Goal: Browse casually: Explore the website without a specific task or goal

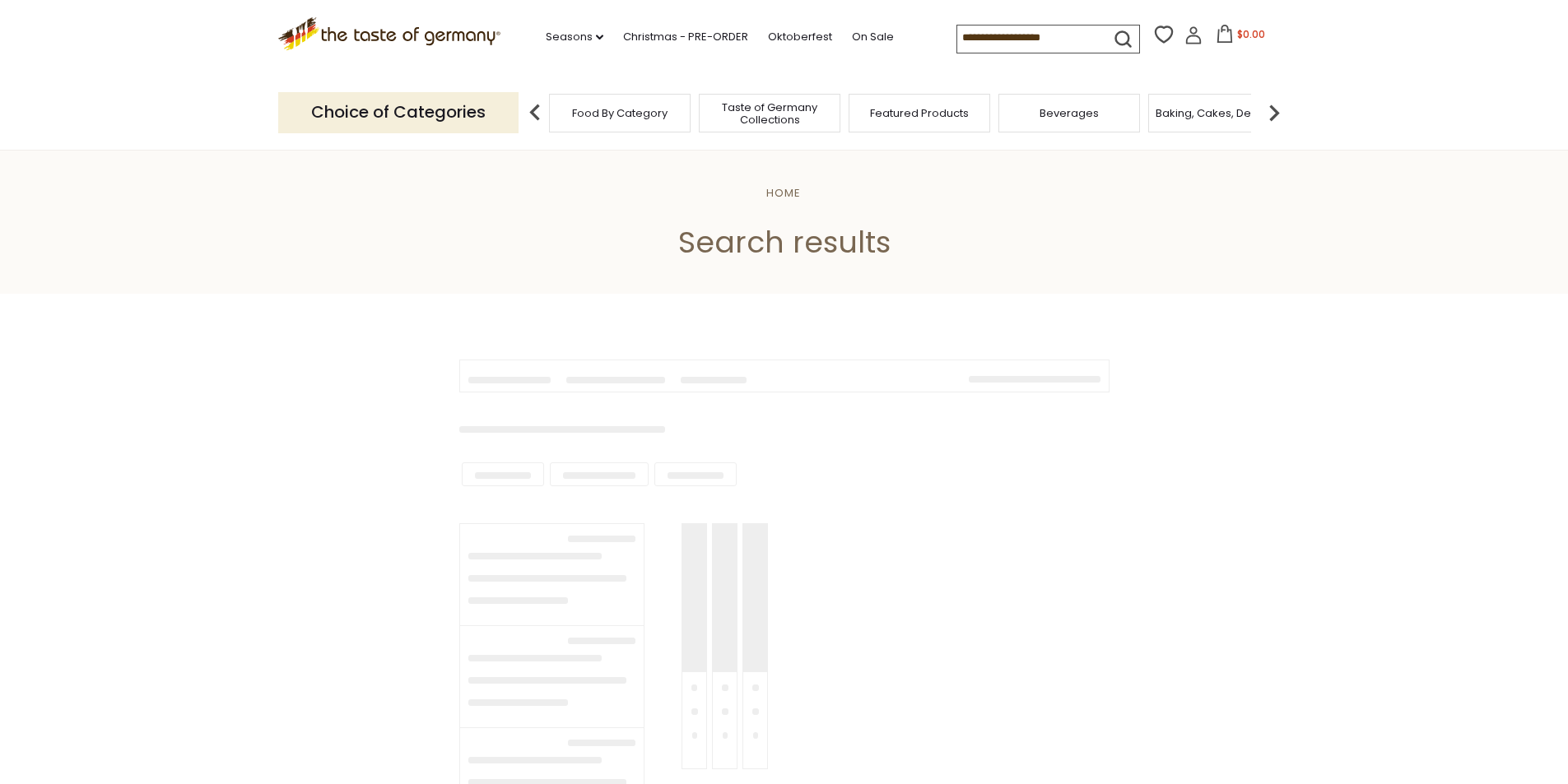
type input "**********"
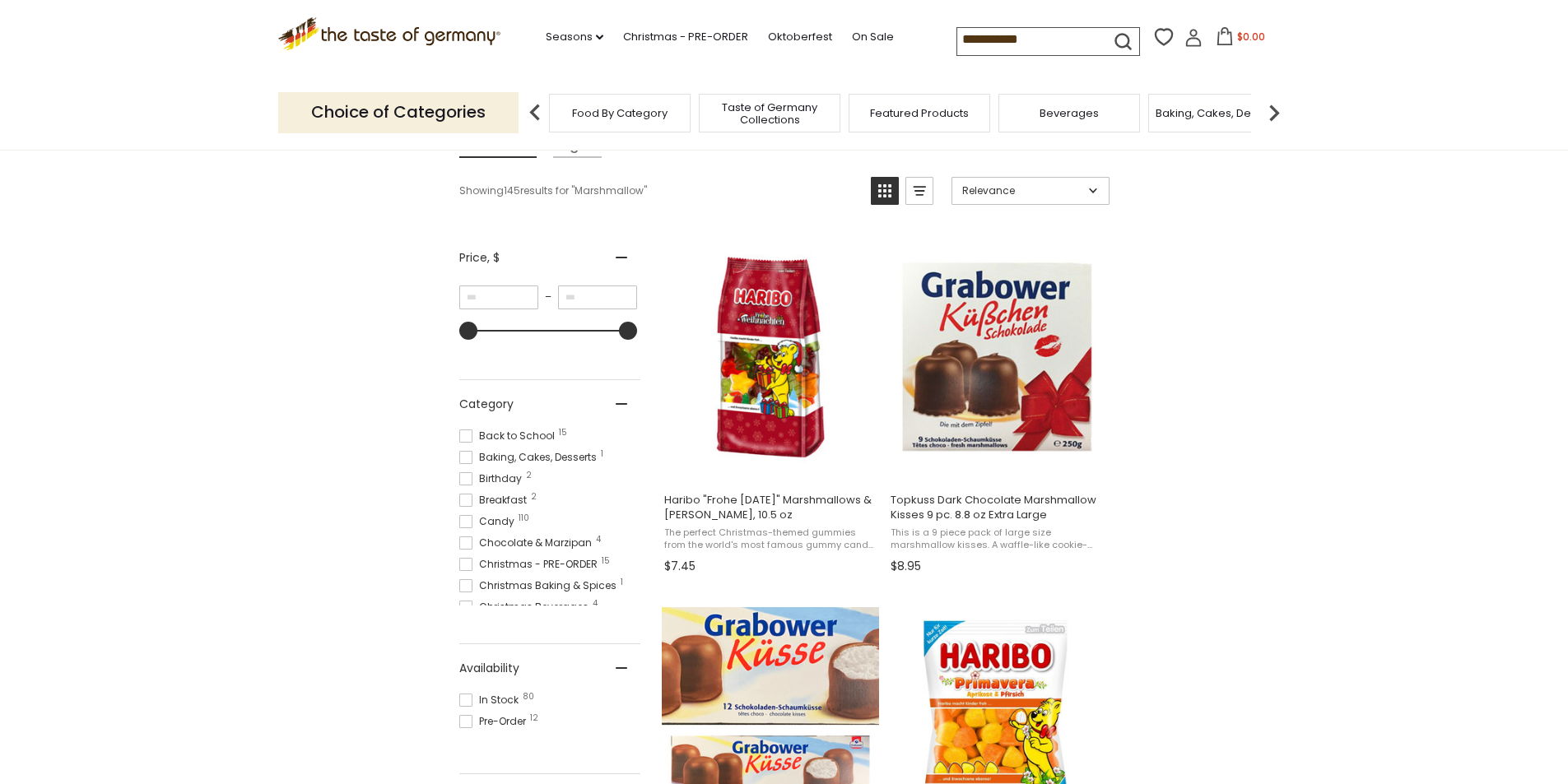
scroll to position [494, 0]
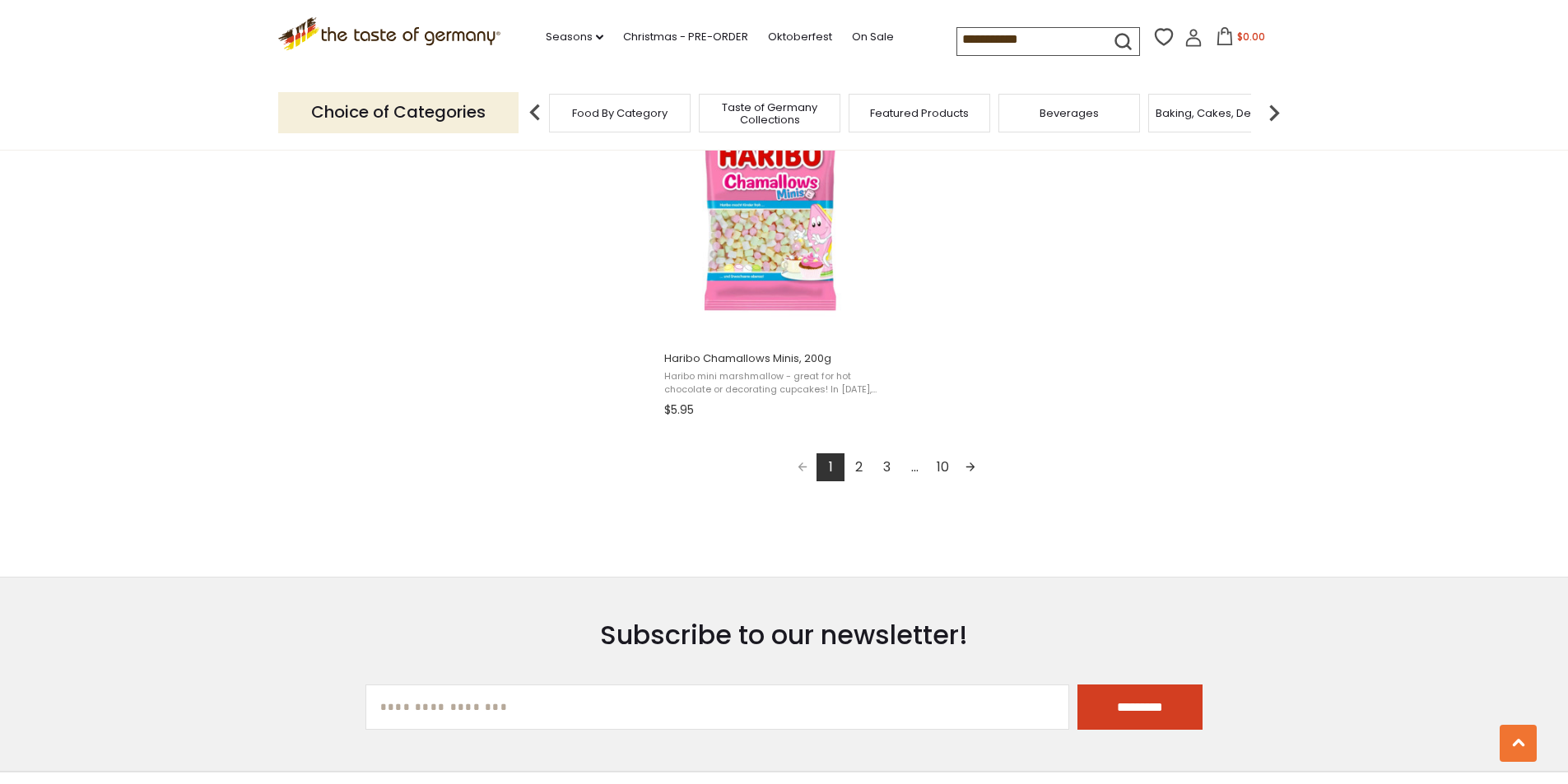
click at [862, 470] on link "2" at bounding box center [858, 467] width 28 height 28
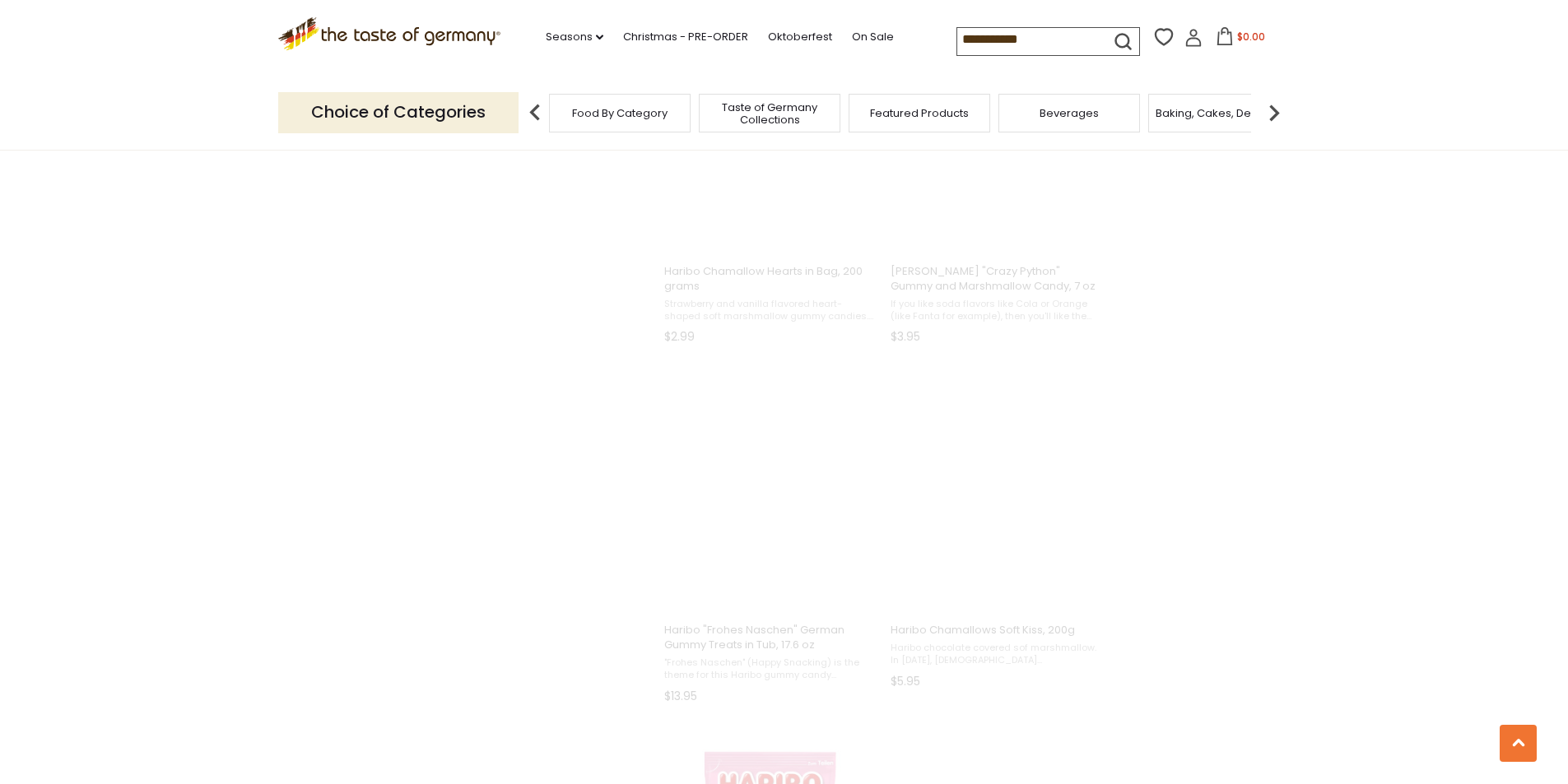
scroll to position [1049, 0]
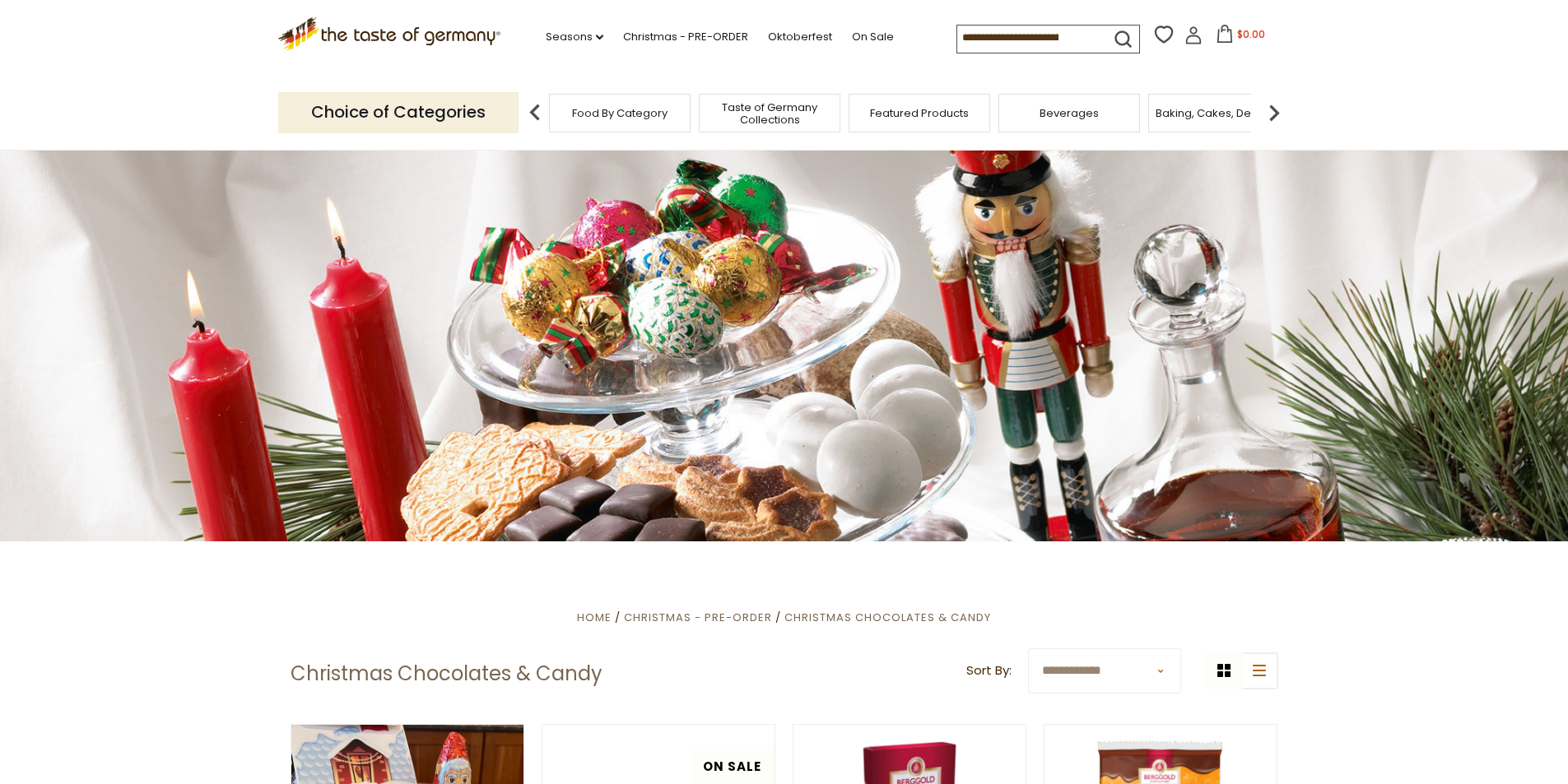
click at [915, 124] on div "Featured Products" at bounding box center [919, 113] width 142 height 38
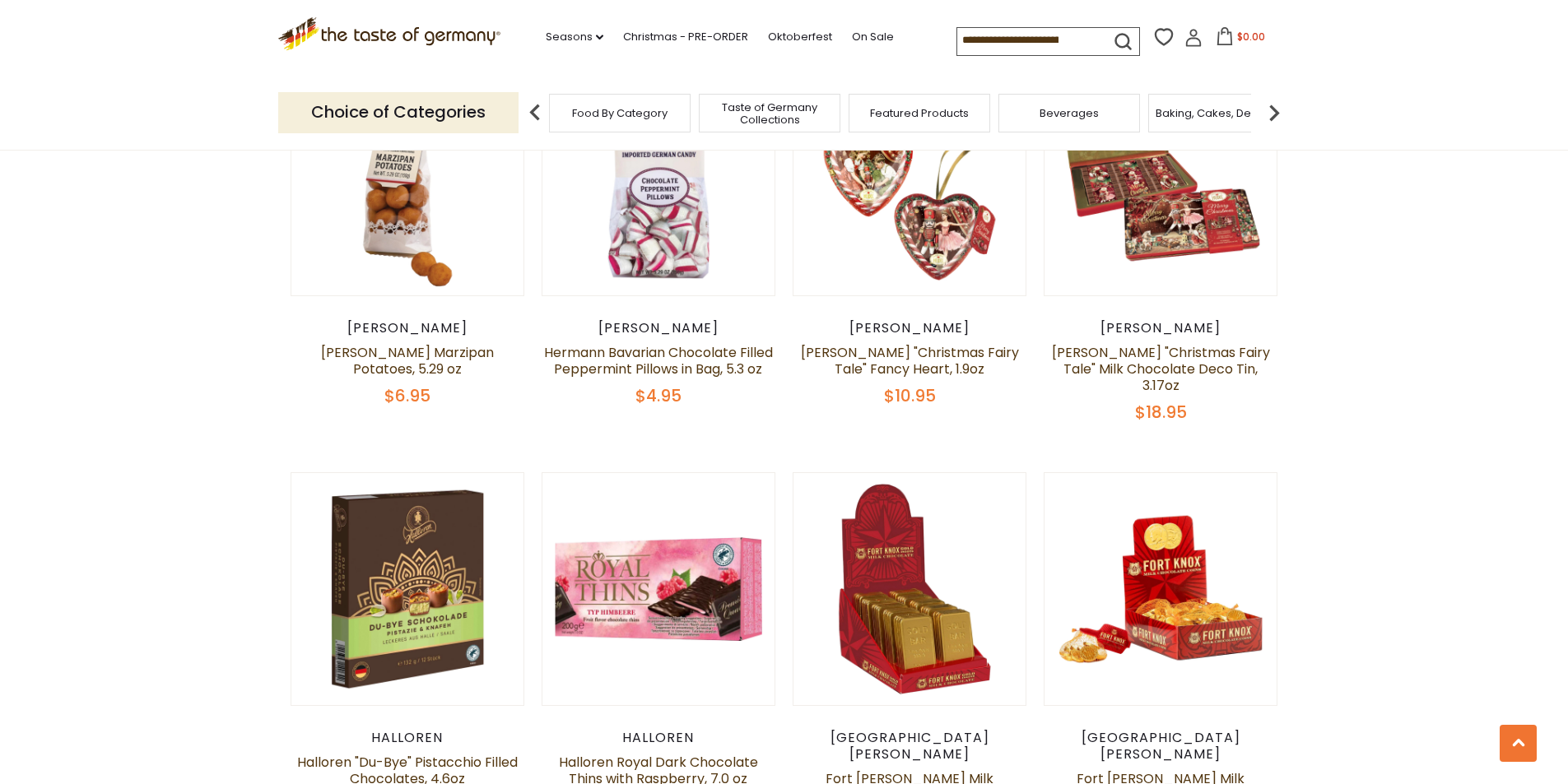
scroll to position [3372, 0]
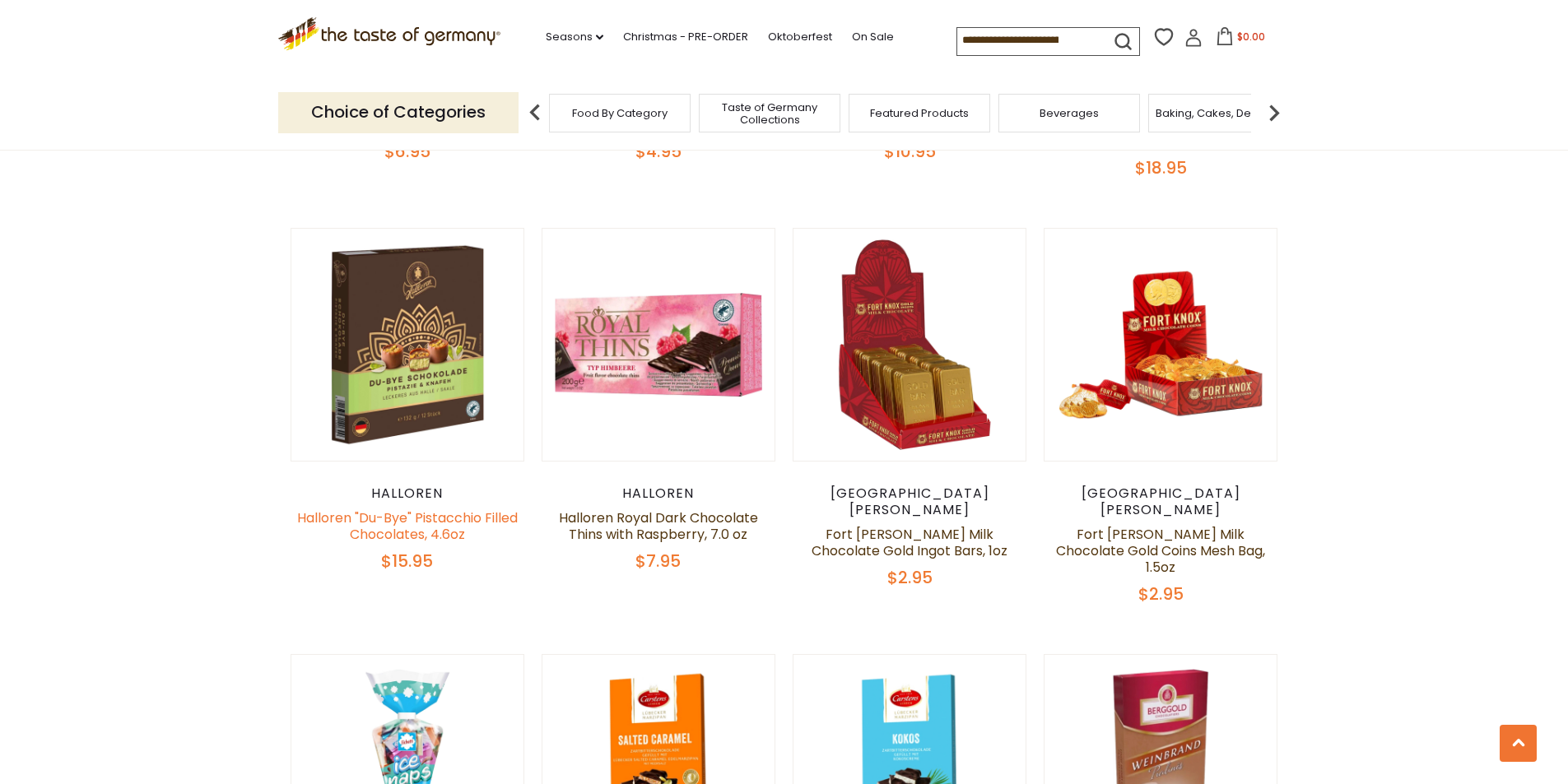
click at [381, 508] on link "Halloren "Du-Bye" Pistacchio Filled Chocolates, 4.6oz" at bounding box center [407, 526] width 221 height 36
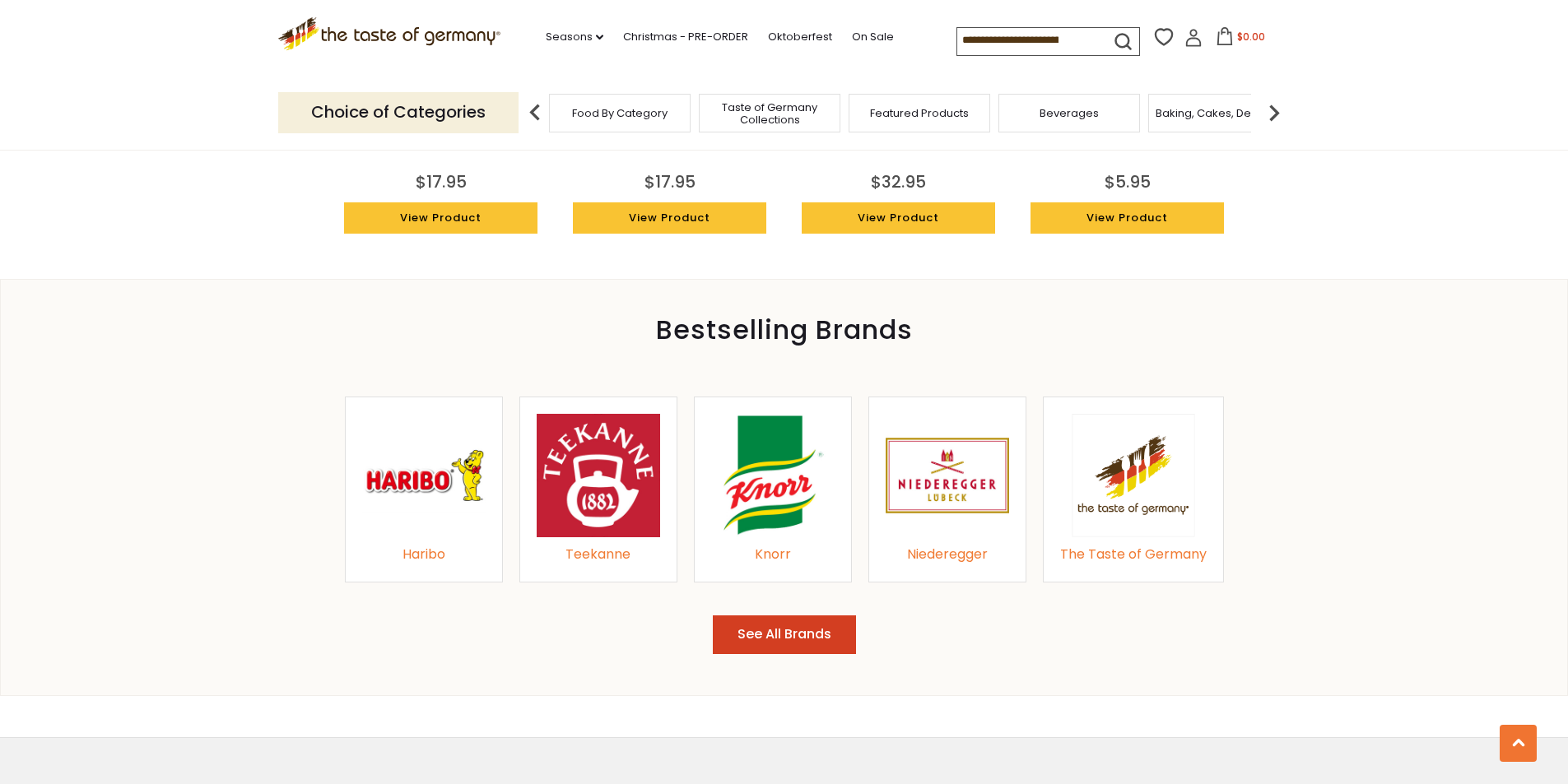
scroll to position [1646, 0]
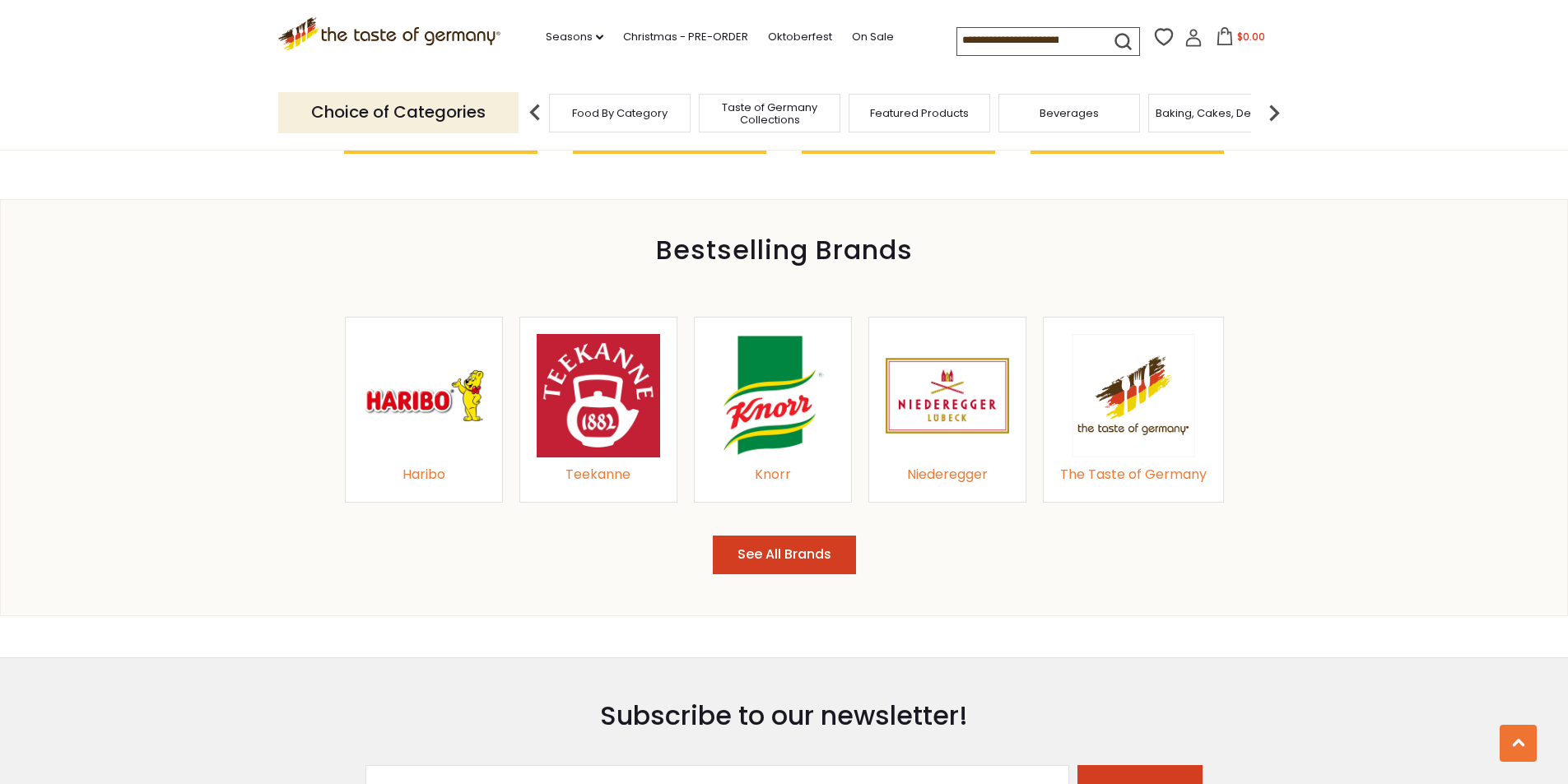
click at [809, 563] on button "See All Brands" at bounding box center [784, 555] width 143 height 38
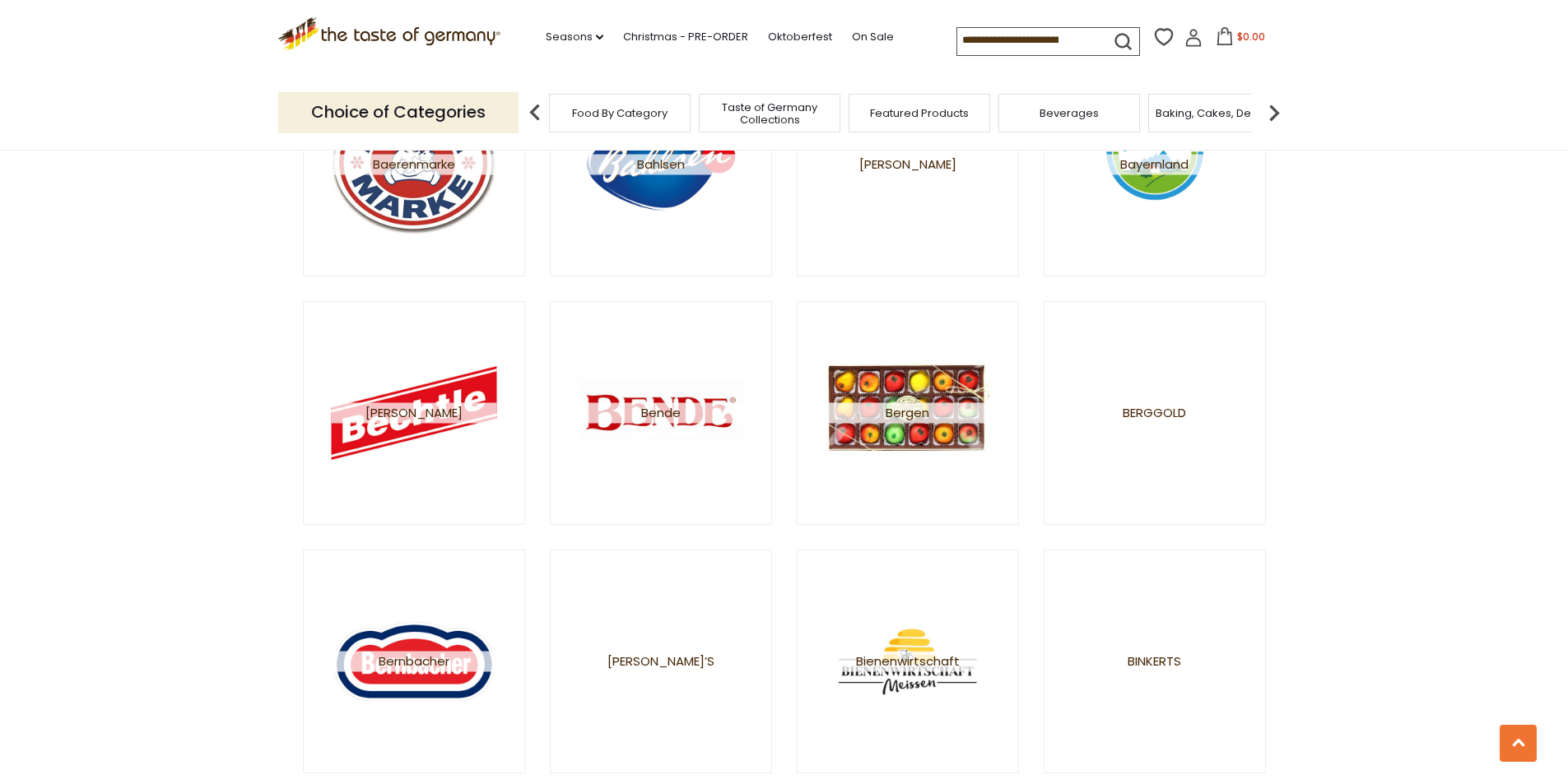
scroll to position [1316, 0]
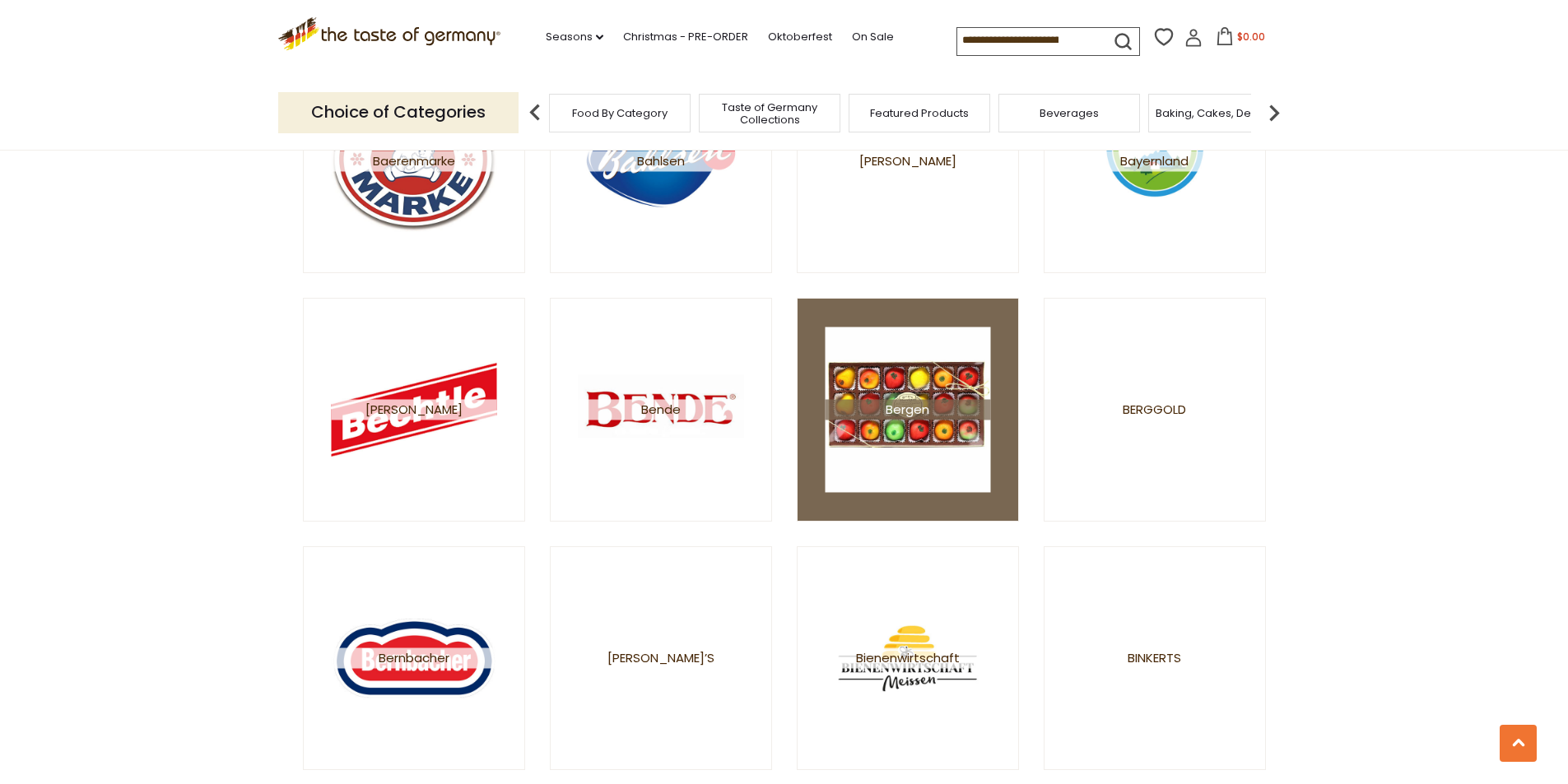
click at [927, 429] on img at bounding box center [907, 409] width 165 height 165
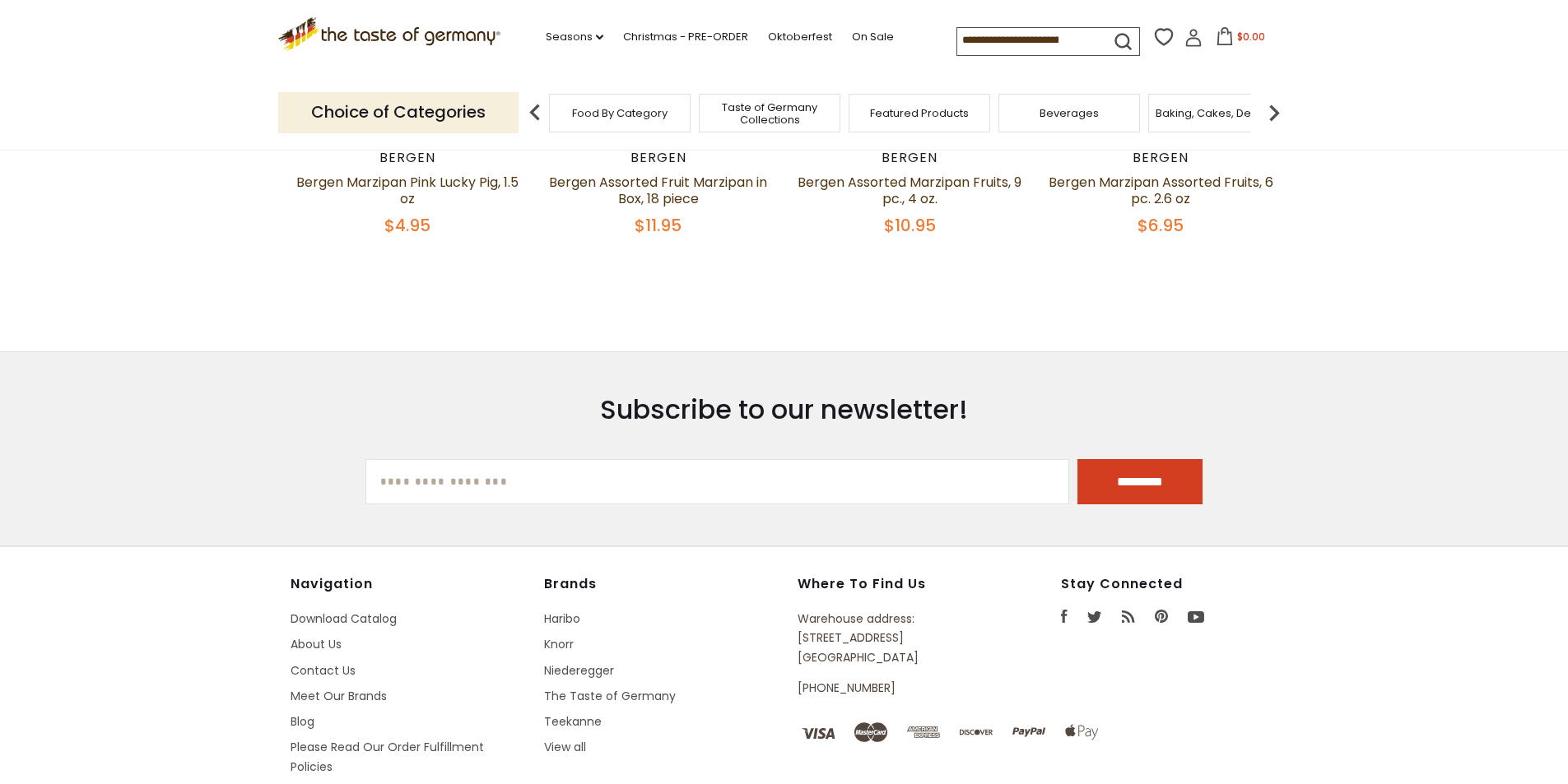
scroll to position [822, 0]
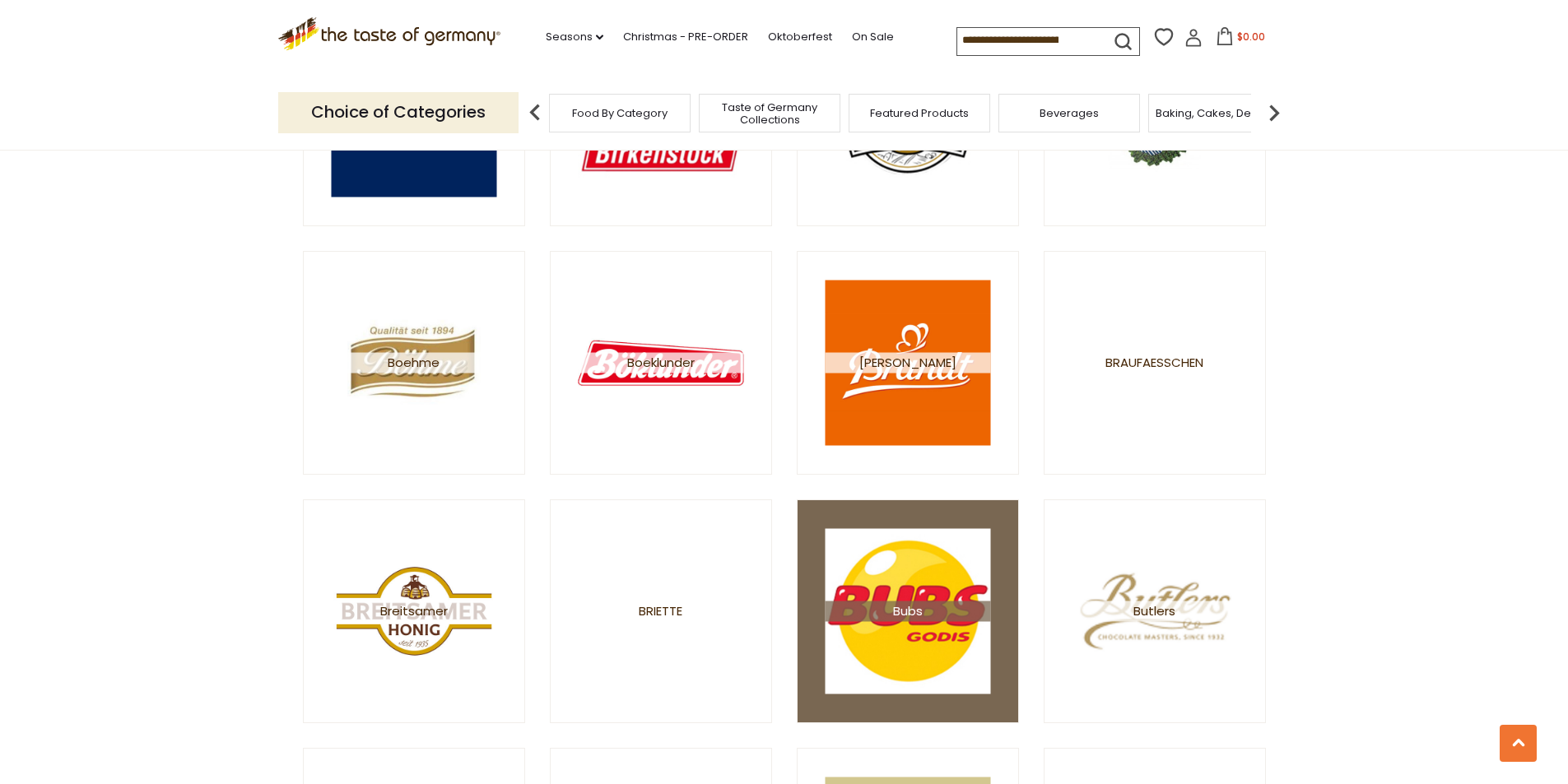
scroll to position [2304, 0]
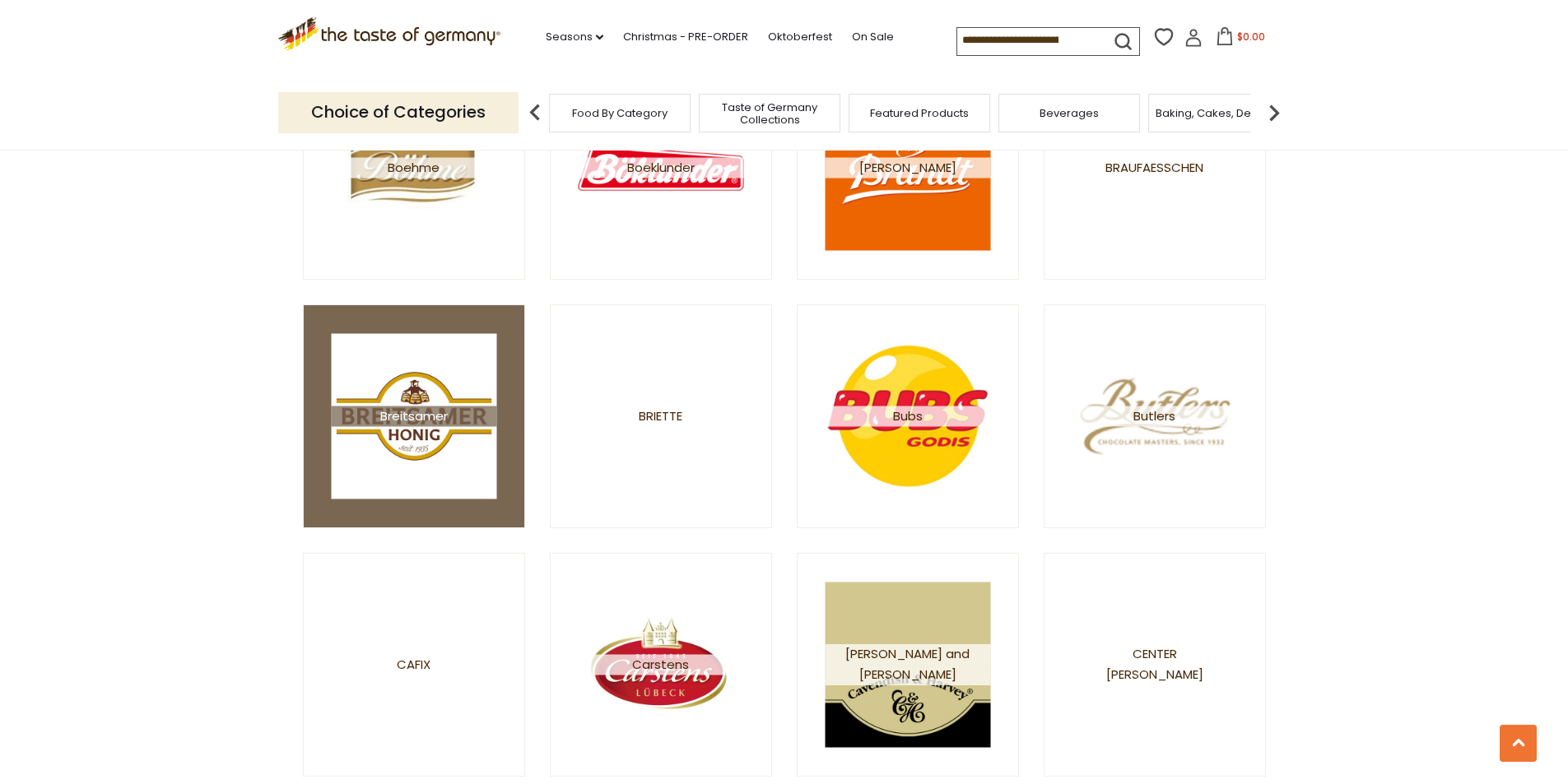
click at [406, 409] on span "Breitsamer" at bounding box center [413, 415] width 165 height 21
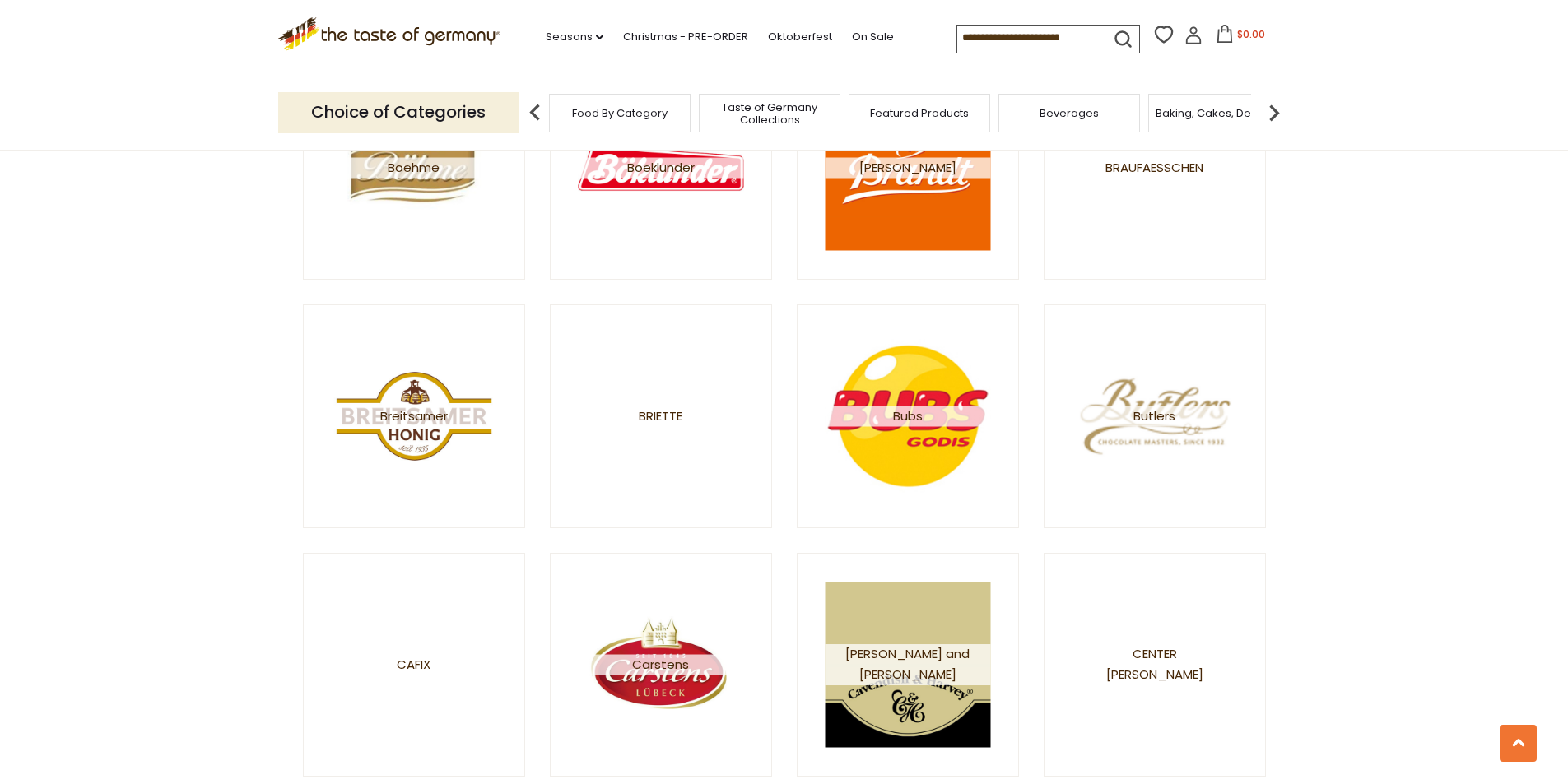
click at [642, 115] on span "Food By Category" at bounding box center [619, 113] width 96 height 13
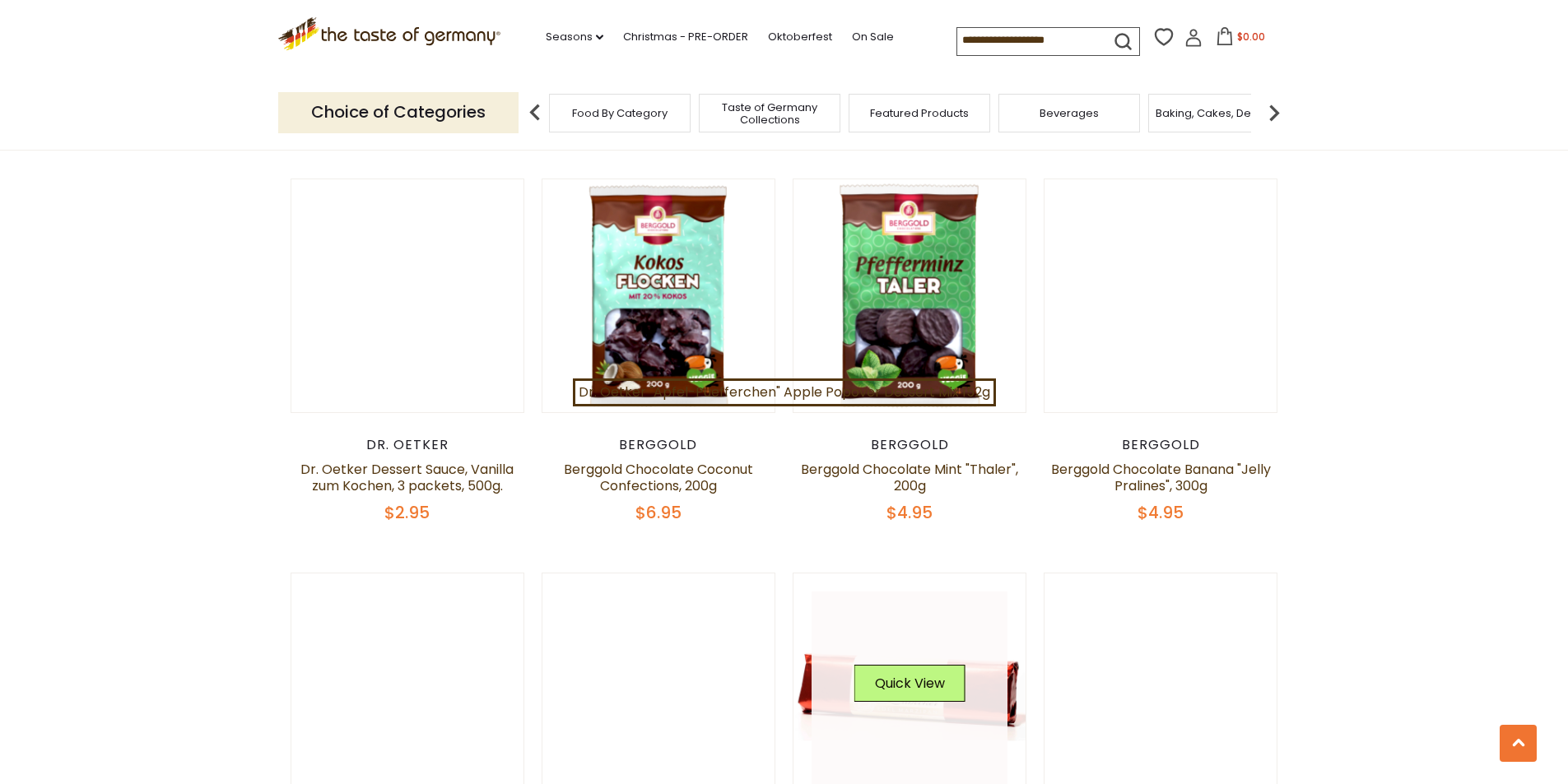
scroll to position [2056, 0]
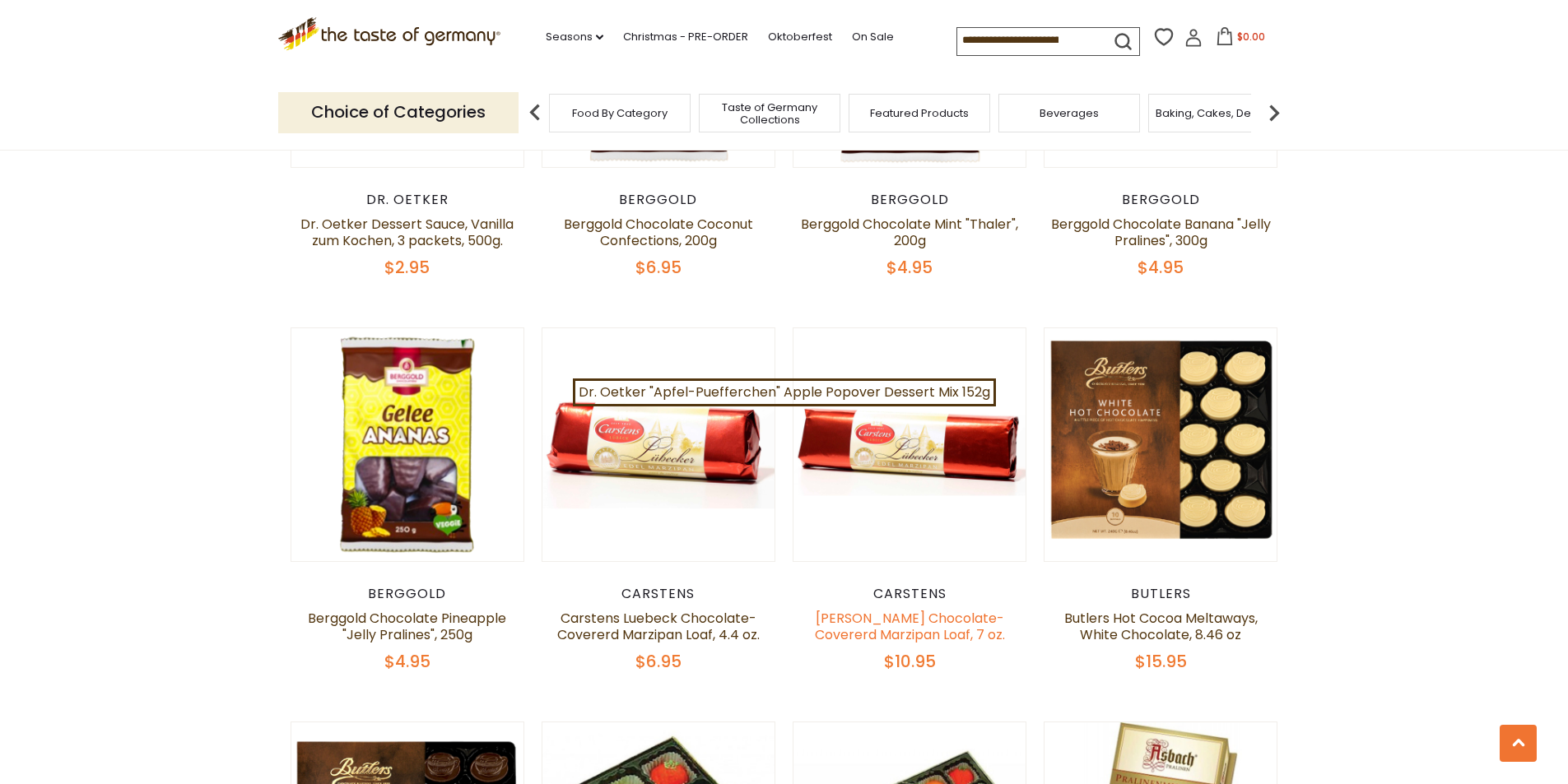
click at [872, 609] on link "Carstens Luebeck Chocolate-Covererd Marzipan Loaf, 7 oz." at bounding box center [910, 626] width 190 height 36
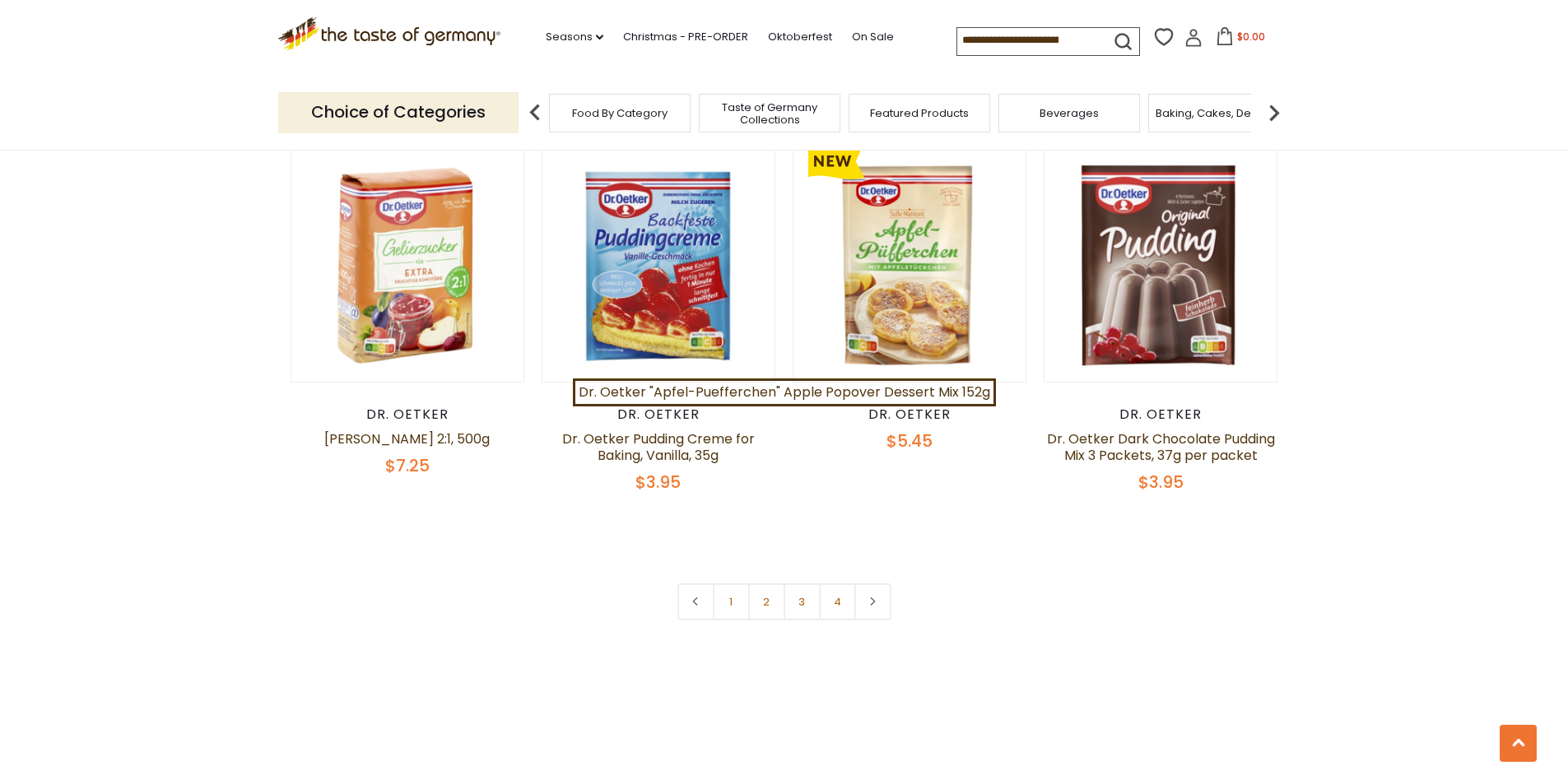
scroll to position [3455, 0]
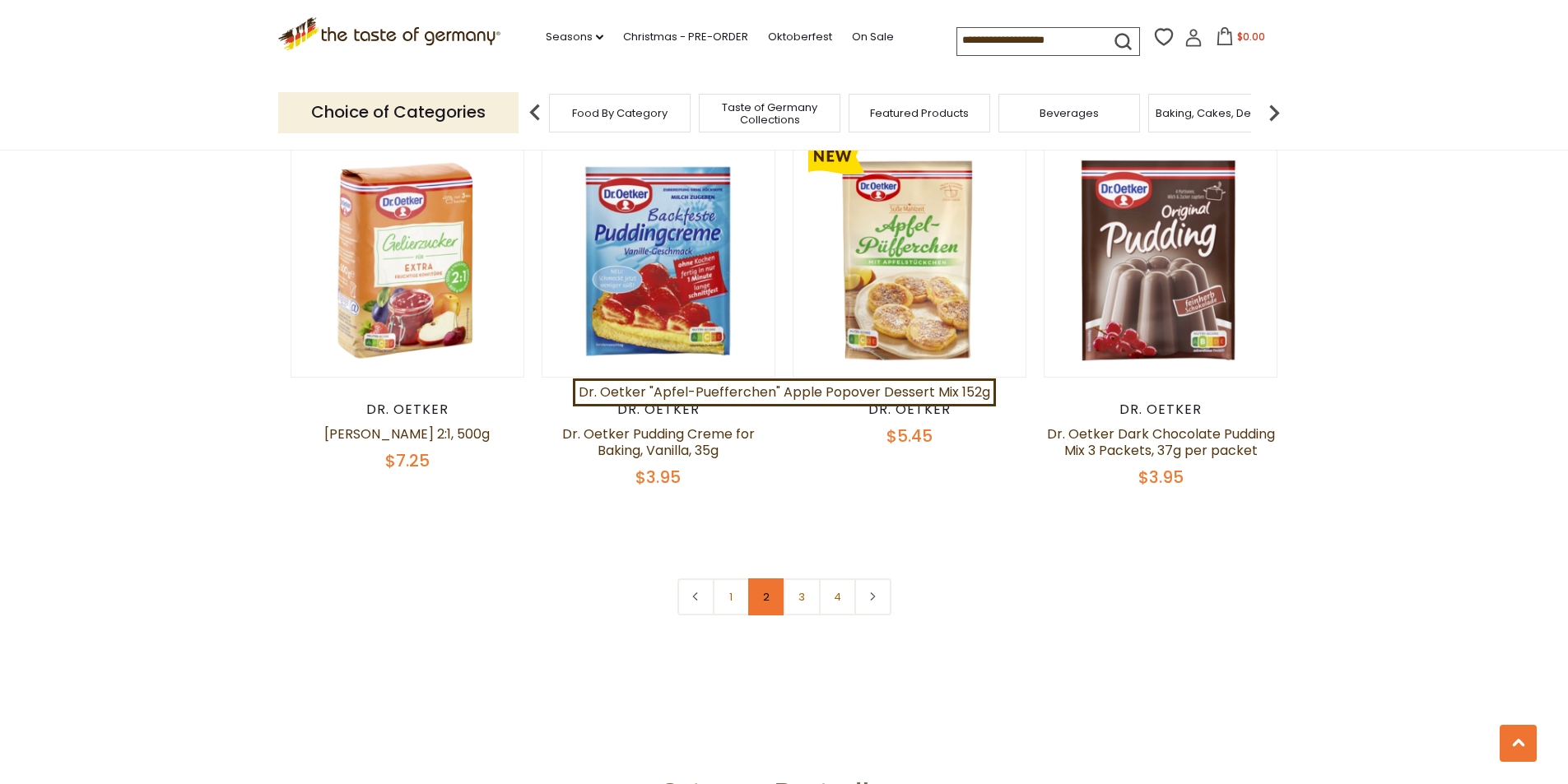
click at [760, 591] on link "2" at bounding box center [766, 597] width 37 height 37
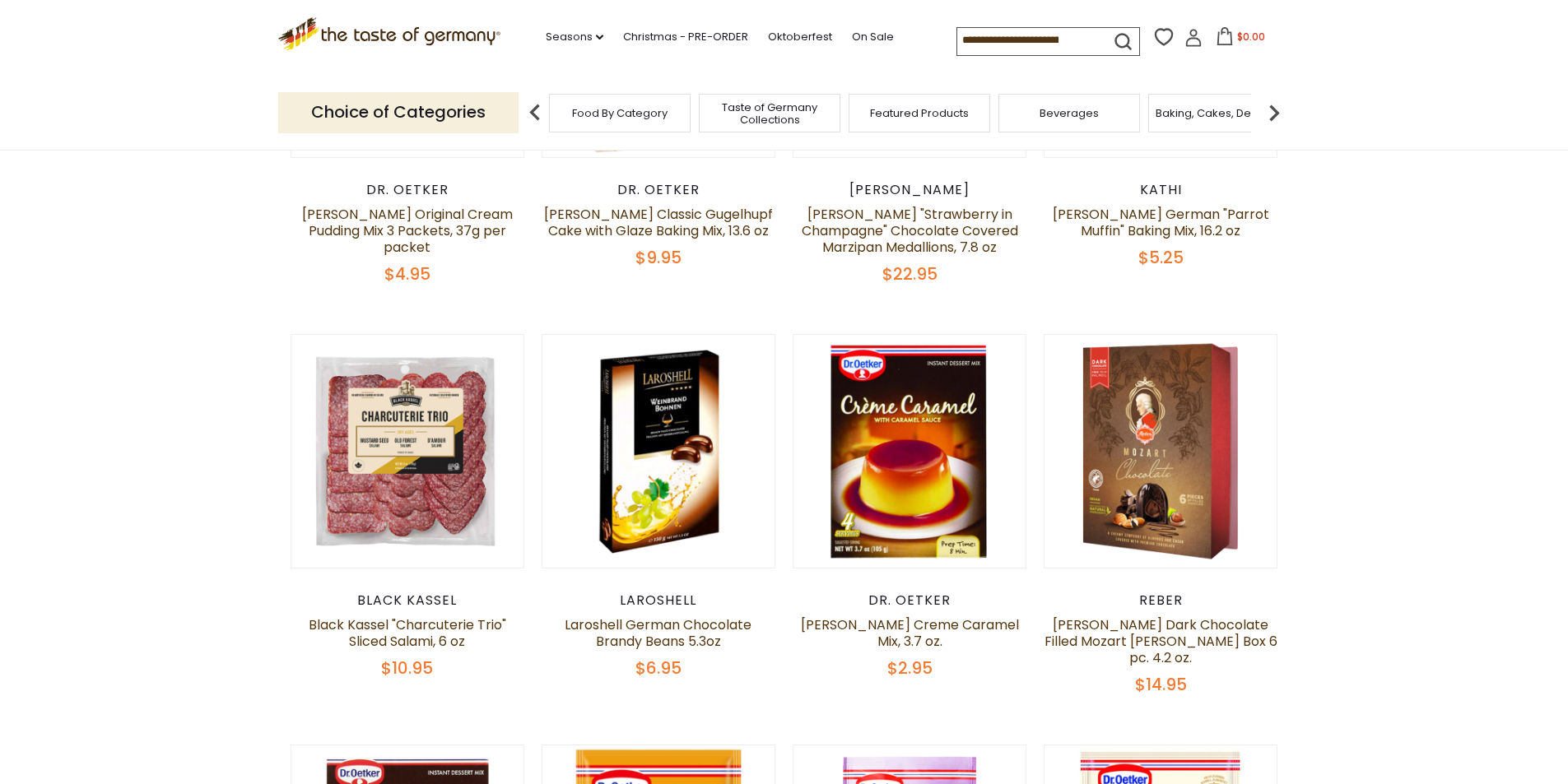
scroll to position [504, 0]
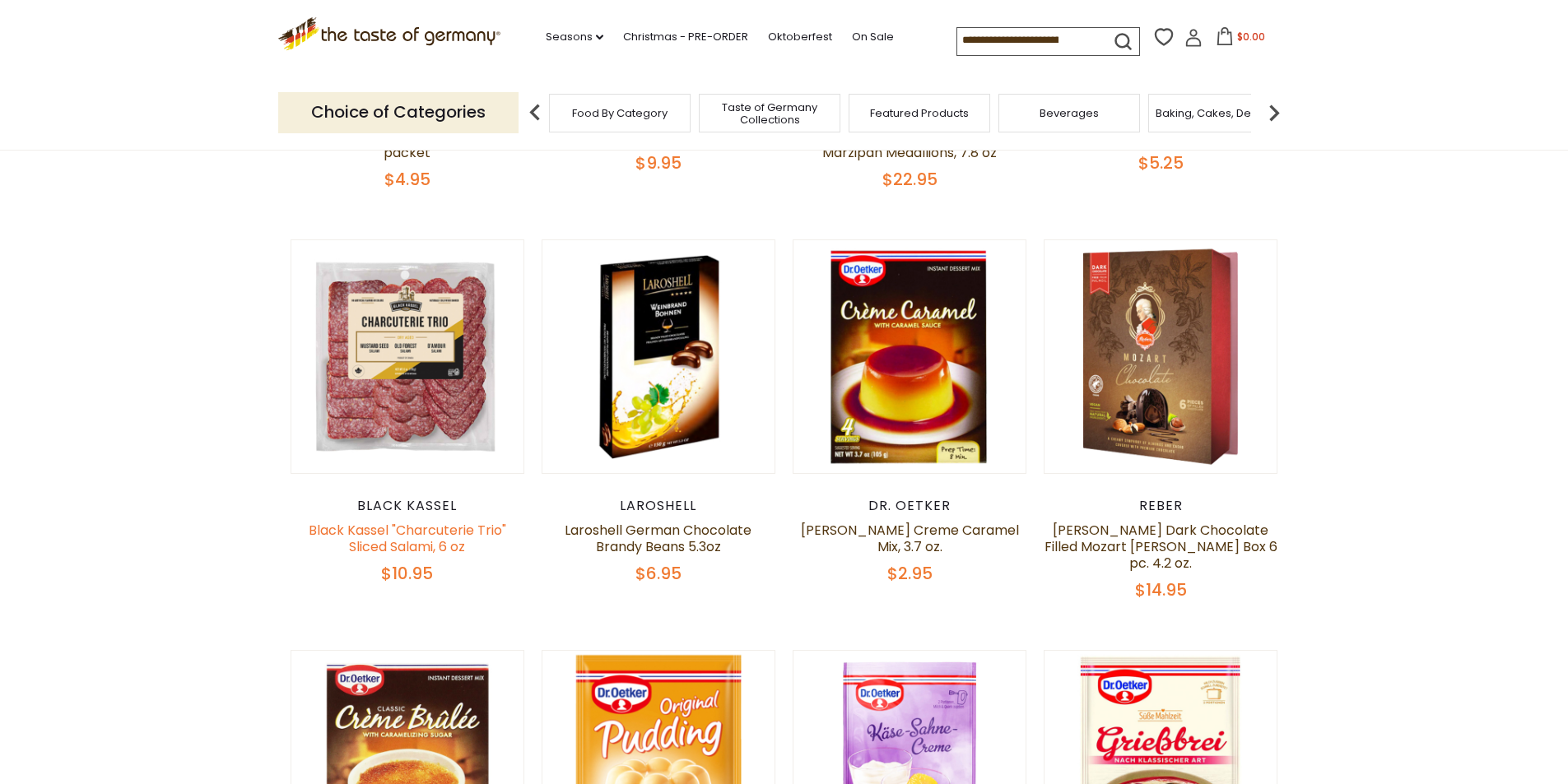
click at [423, 546] on link "Black Kassel "Charcuterie Trio" Sliced Salami, 6 oz" at bounding box center [407, 538] width 197 height 36
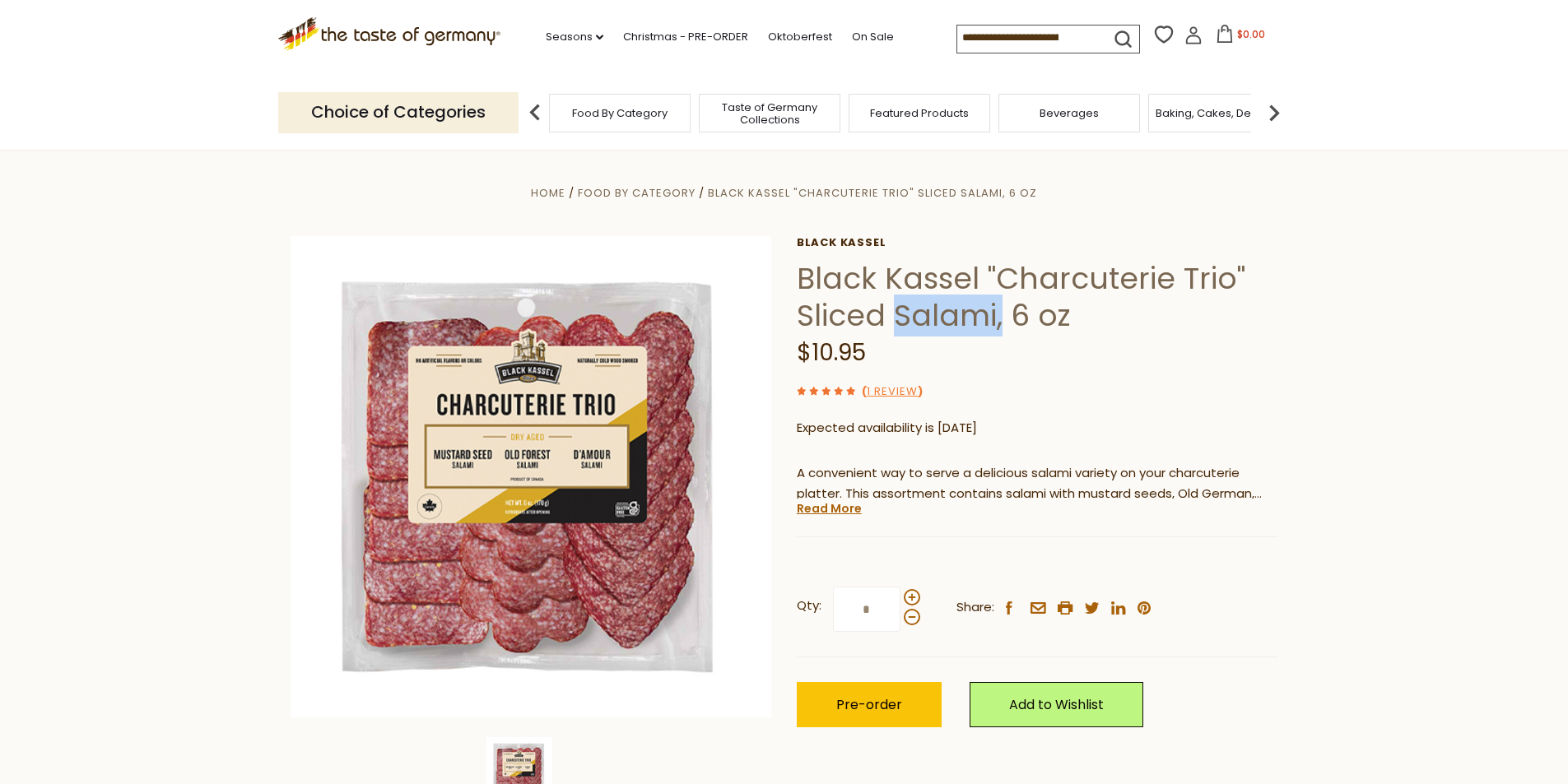
drag, startPoint x: 892, startPoint y: 313, endPoint x: 1005, endPoint y: 321, distance: 113.3
click at [1005, 321] on h1 "Black Kassel "Charcuterie Trio" Sliced Salami, 6 oz" at bounding box center [1037, 297] width 481 height 74
copy h1 "Salami,"
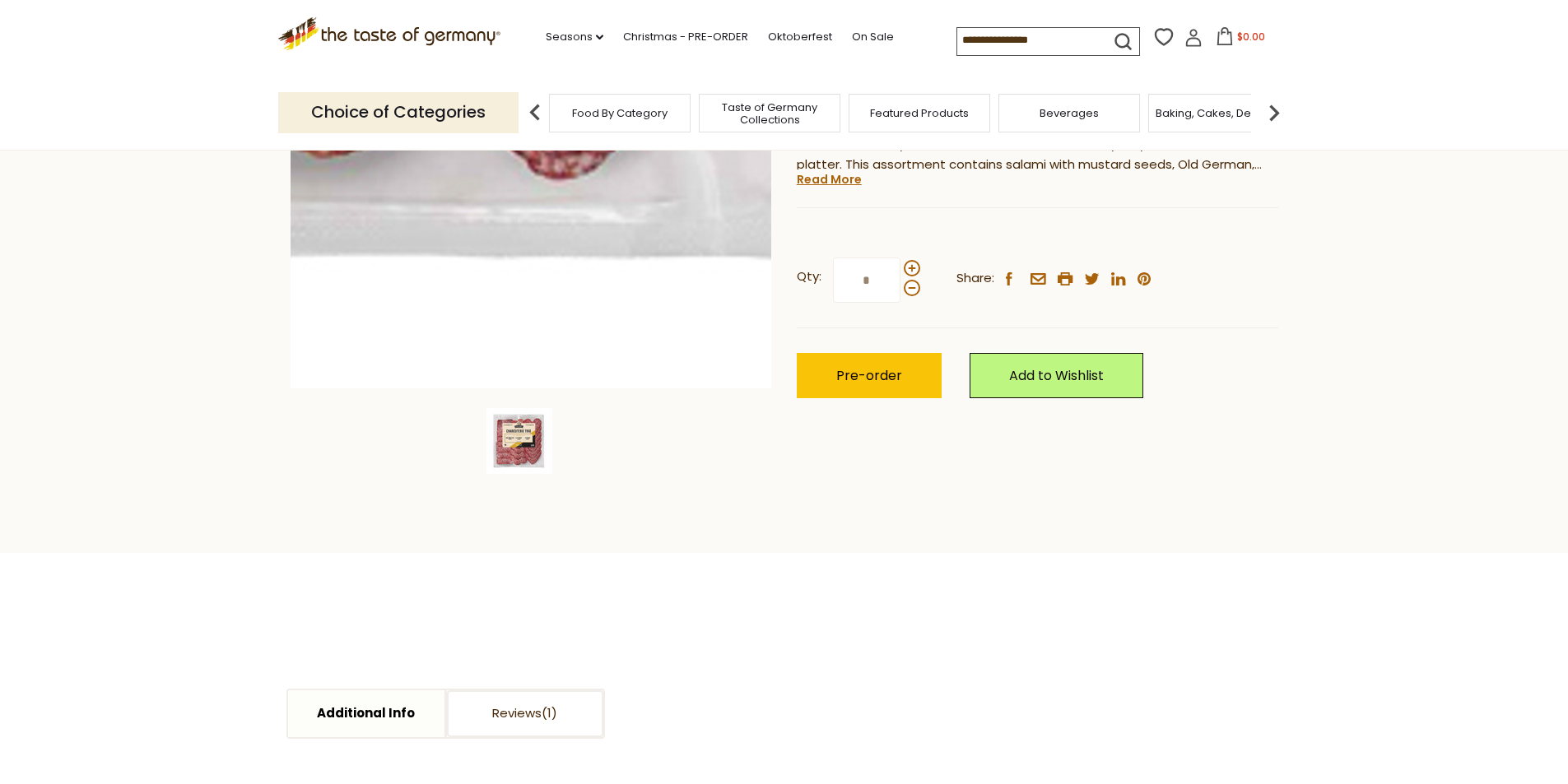
scroll to position [576, 0]
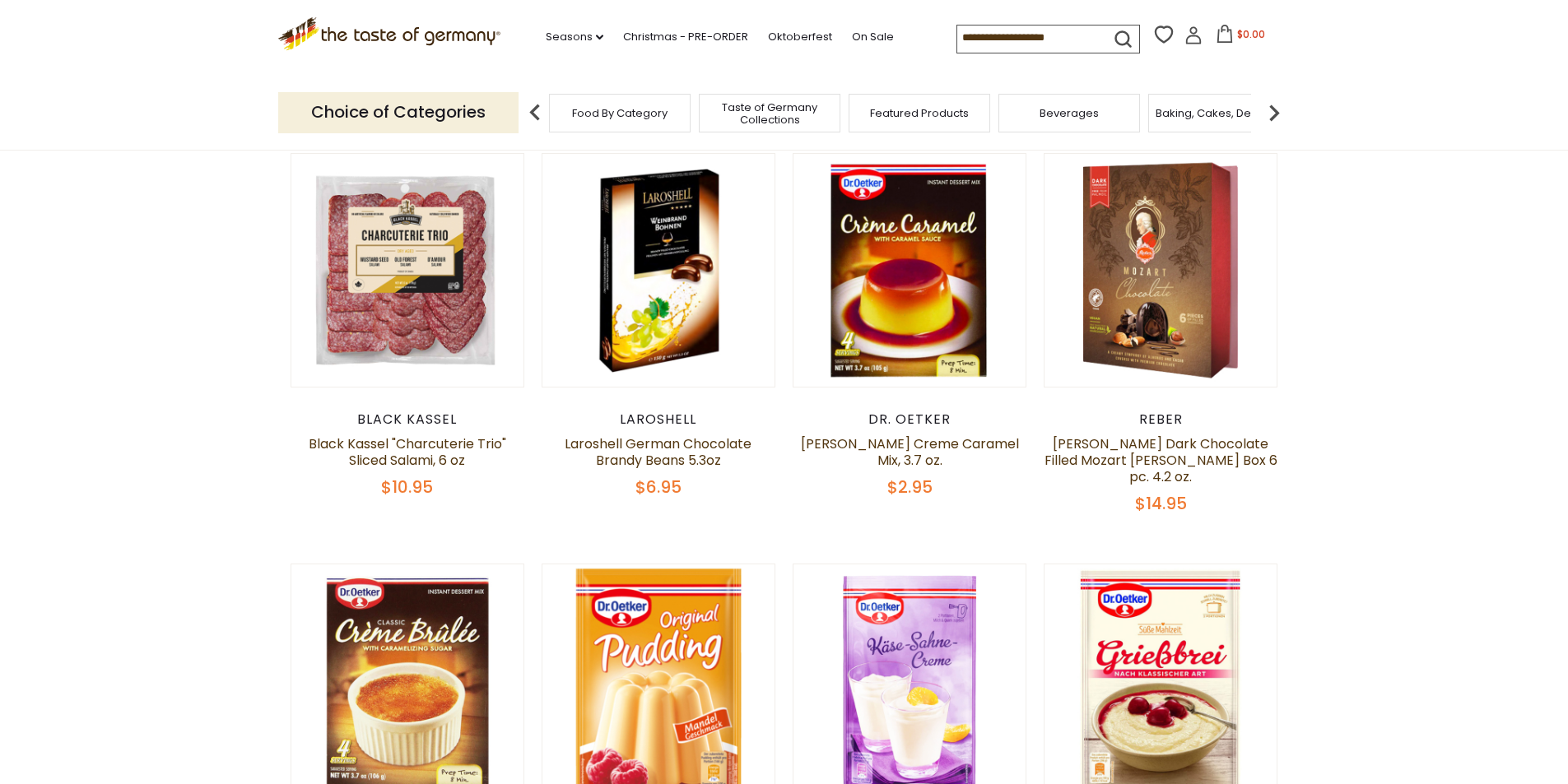
scroll to position [504, 0]
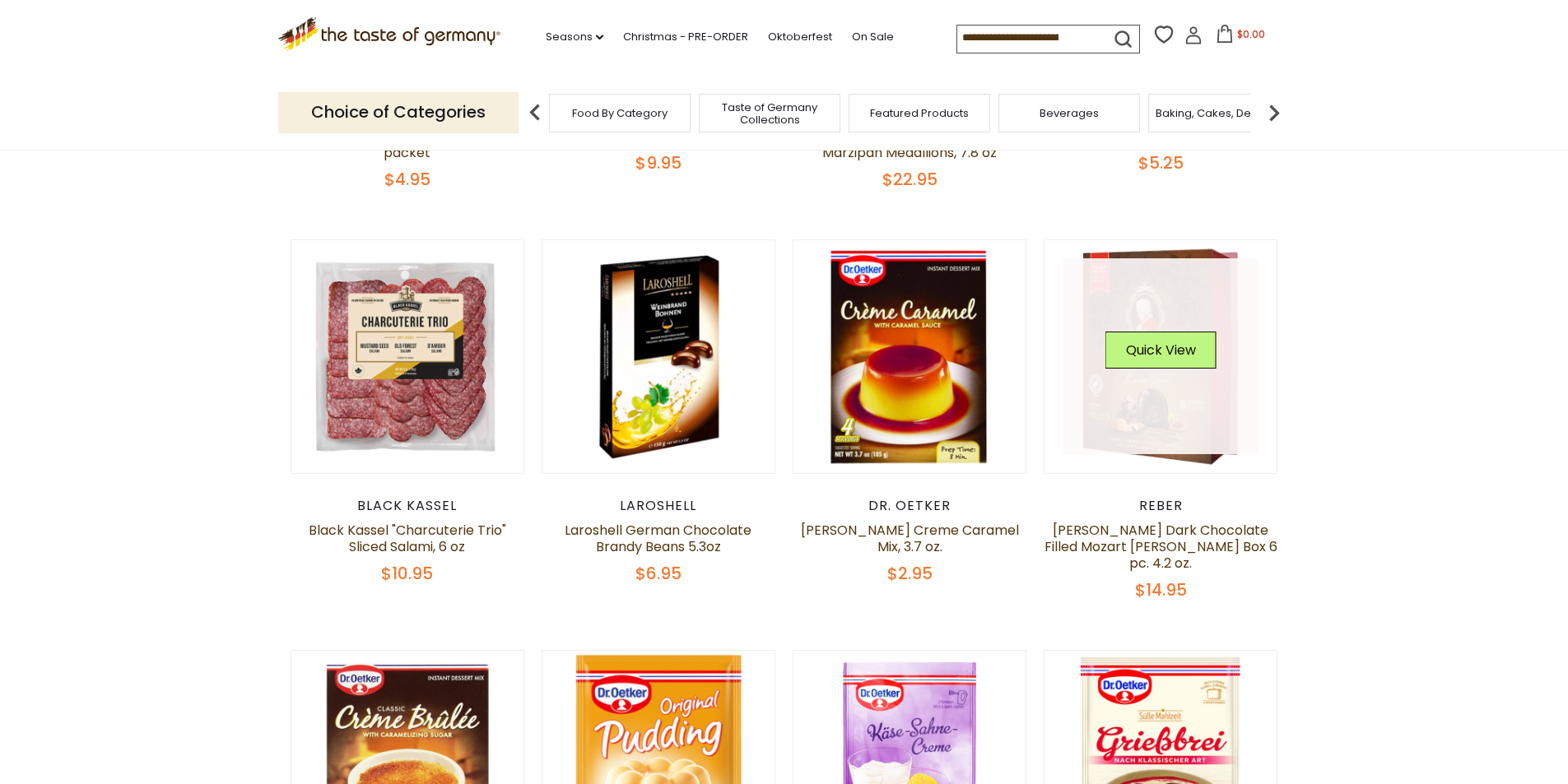
click at [1198, 421] on link at bounding box center [1161, 356] width 196 height 196
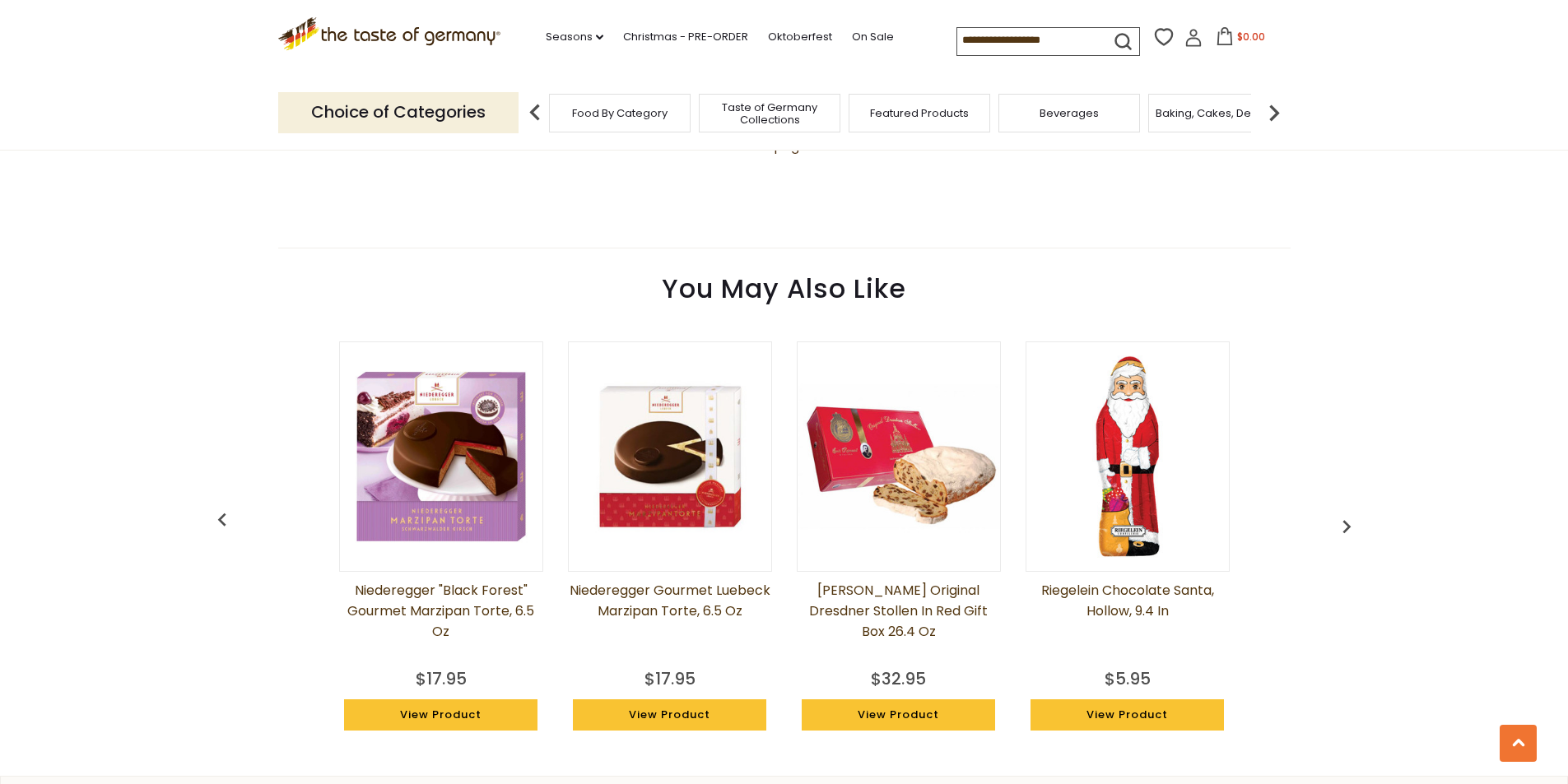
scroll to position [1070, 0]
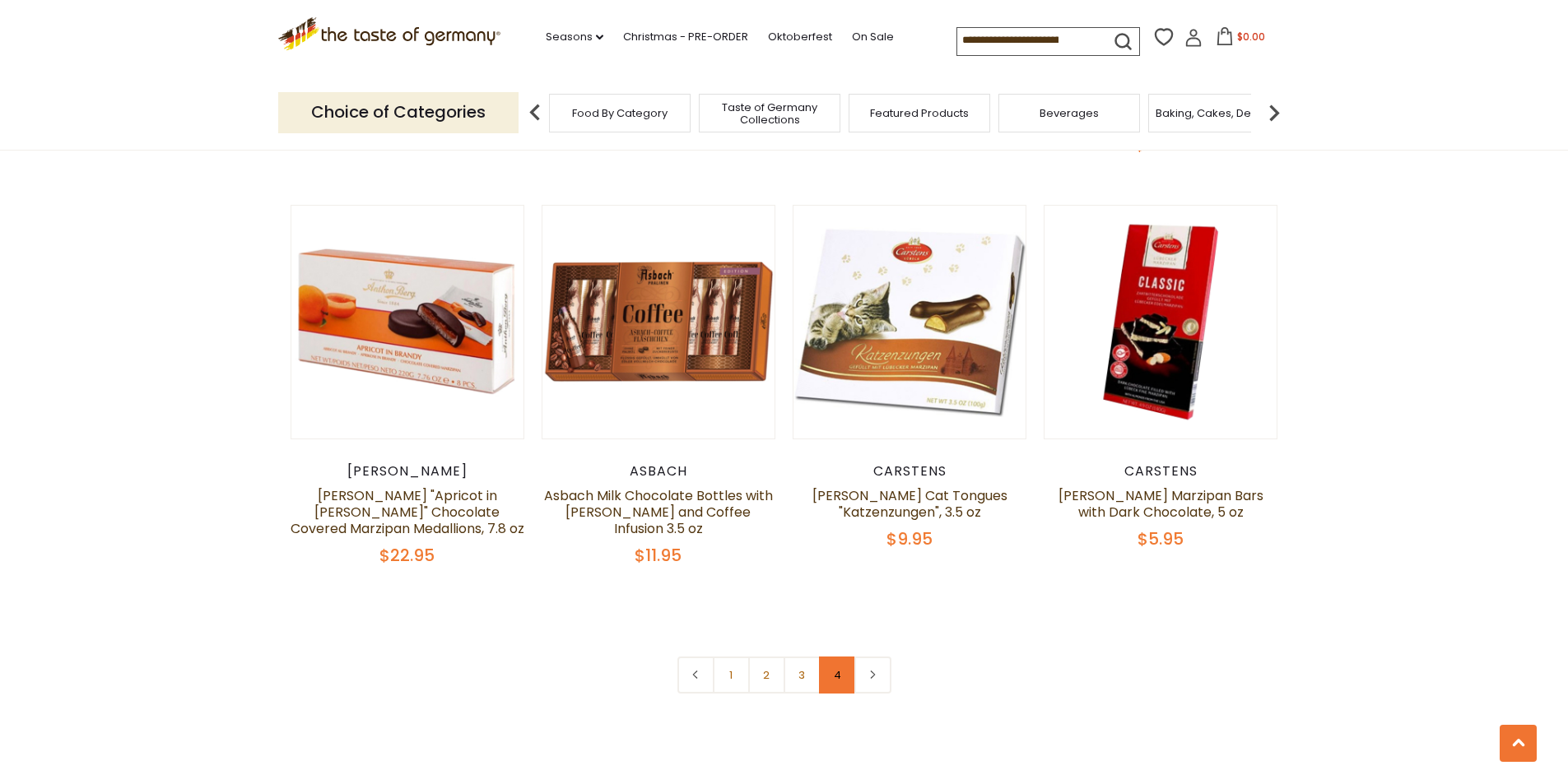
scroll to position [3465, 0]
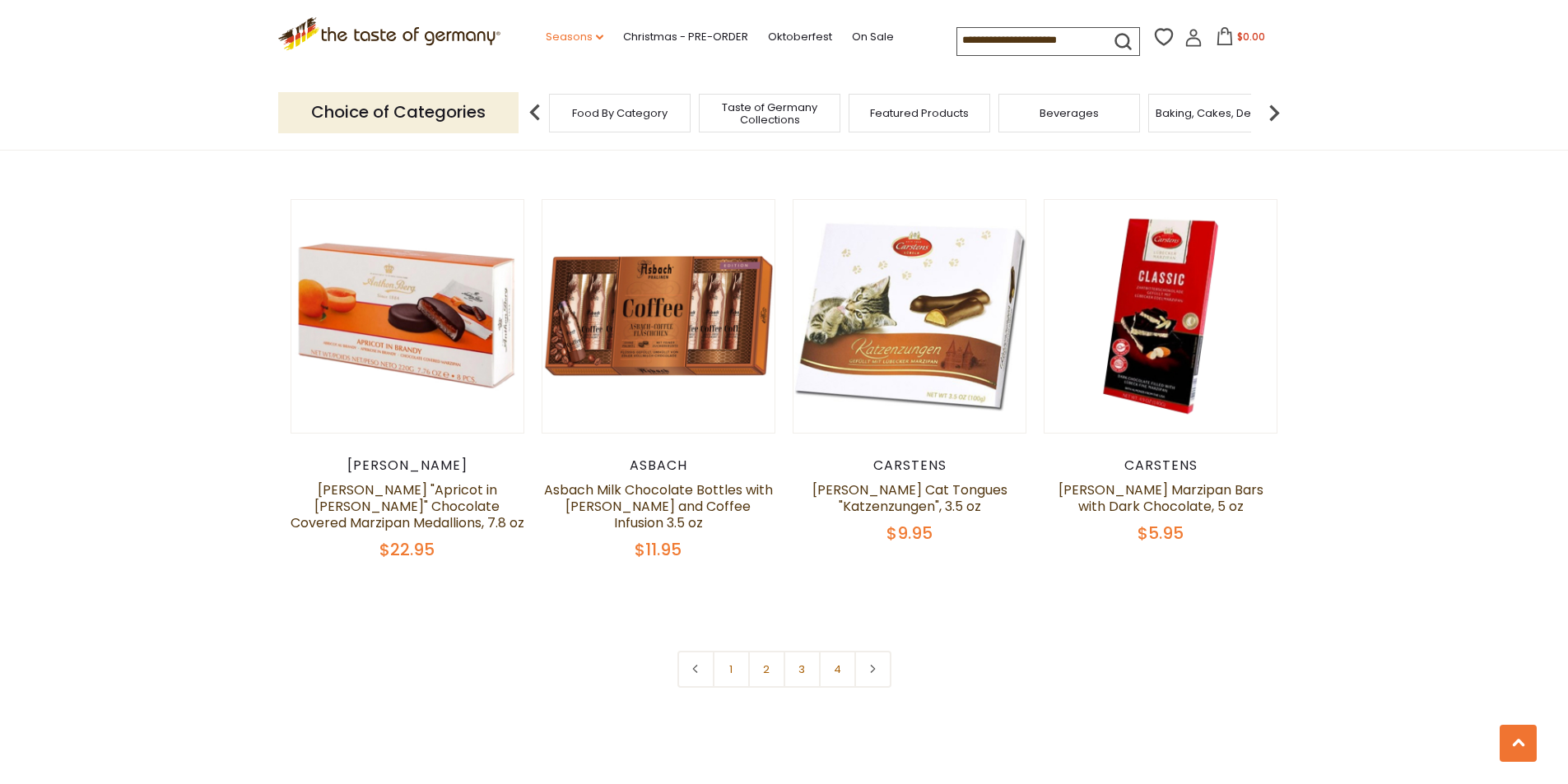
click at [587, 38] on link "Seasons dropdown_arrow" at bounding box center [574, 37] width 58 height 18
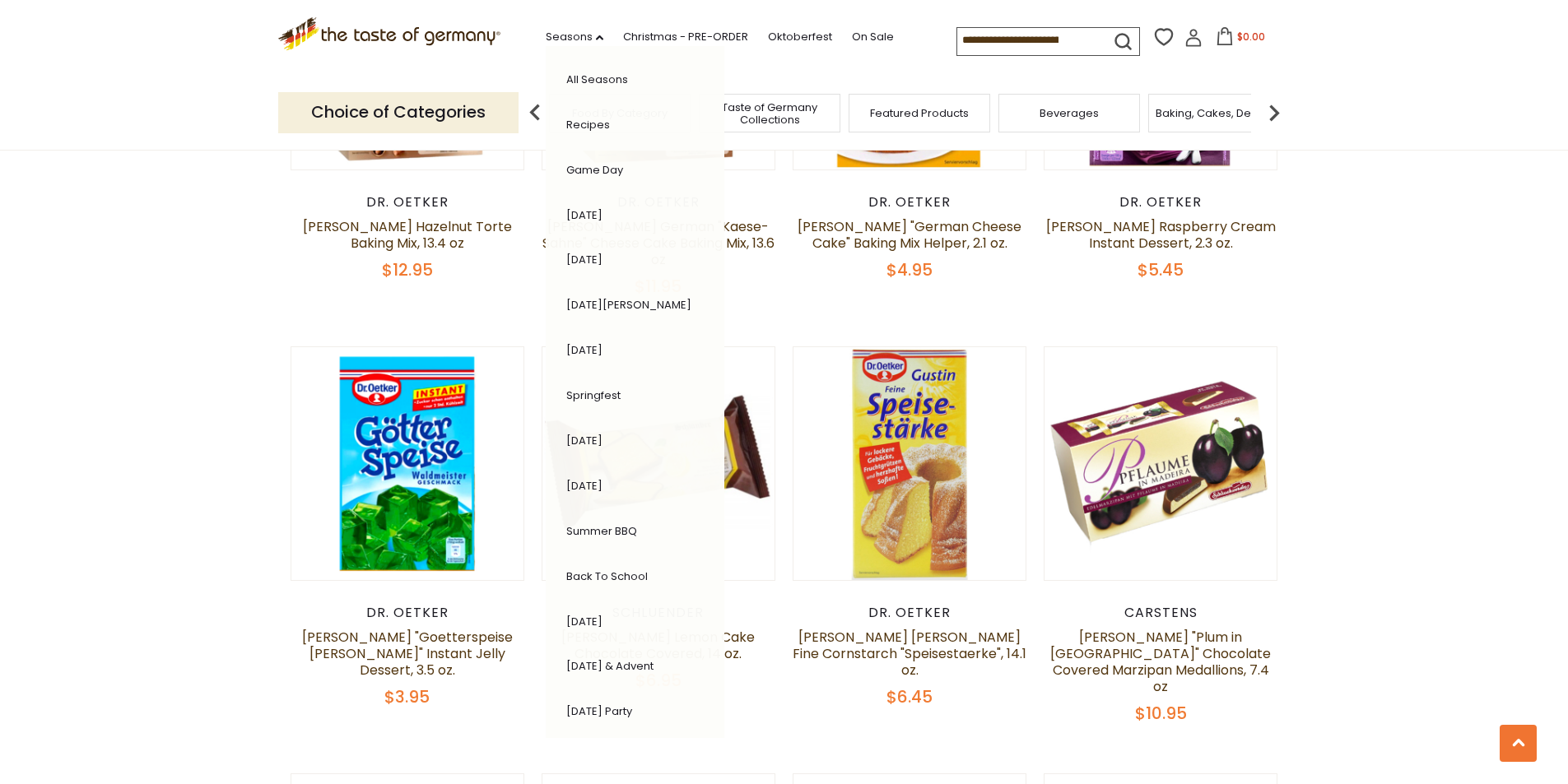
scroll to position [2889, 0]
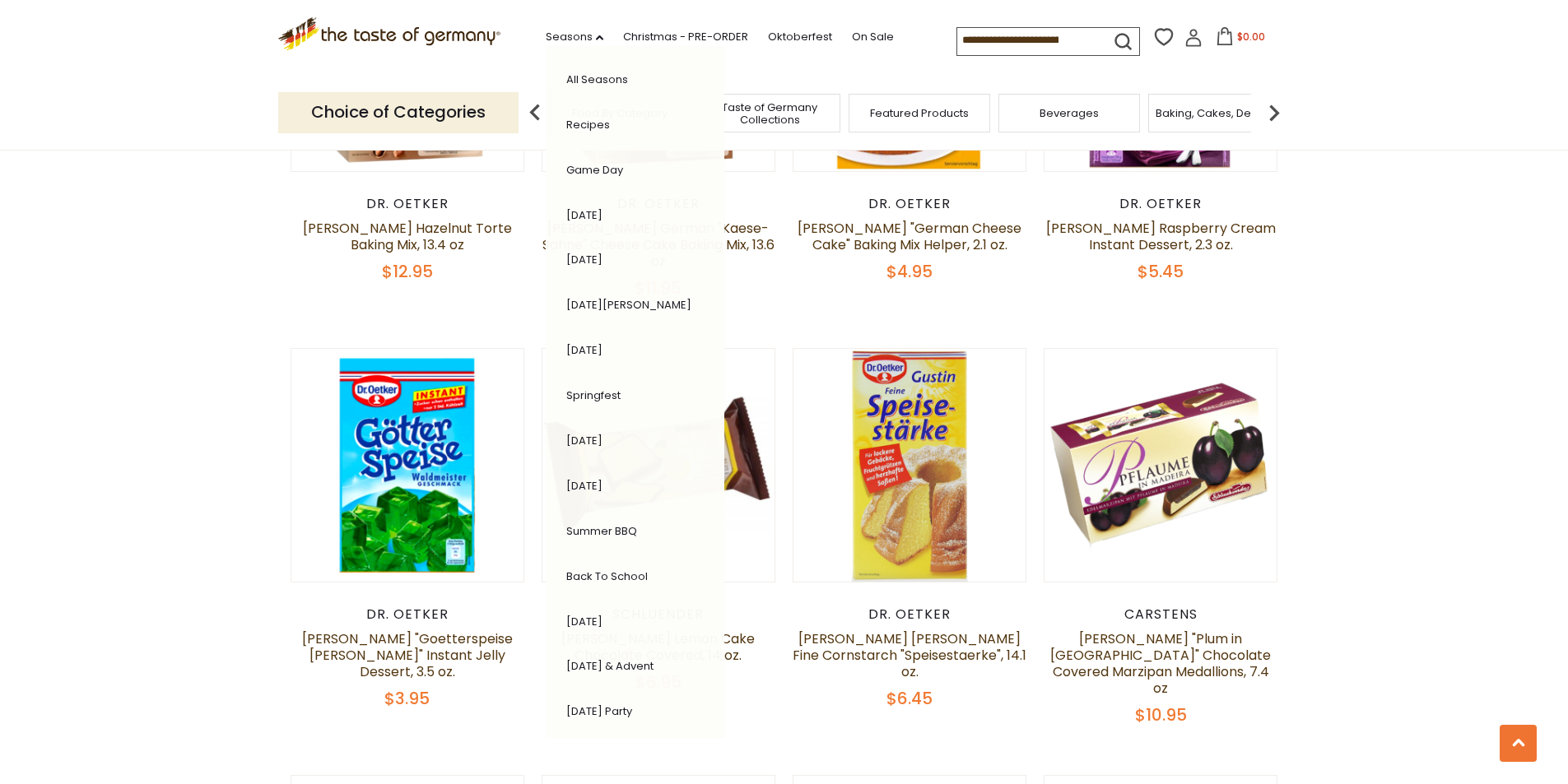
click at [587, 350] on link "[DATE]" at bounding box center [584, 350] width 37 height 16
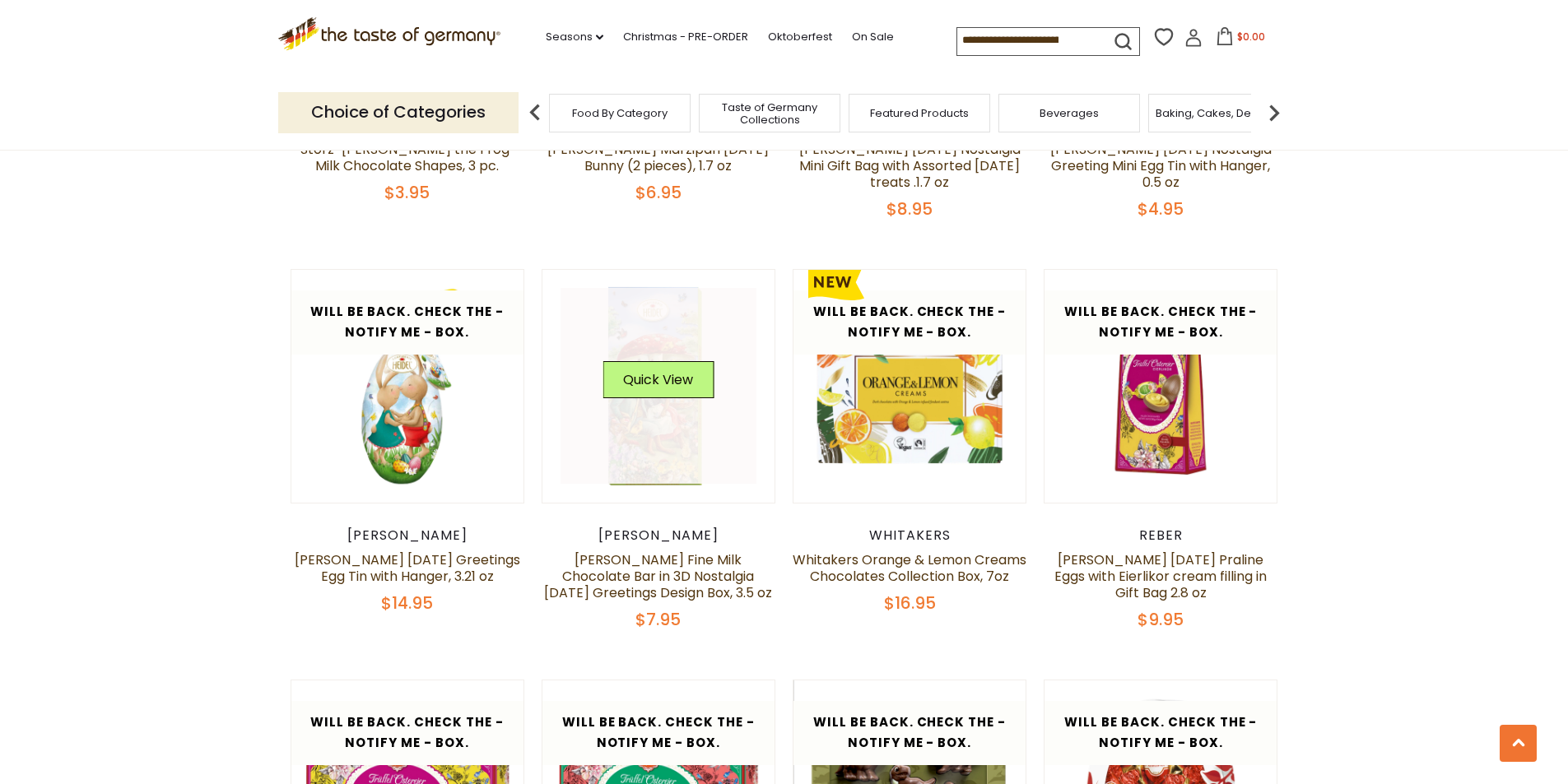
scroll to position [2880, 0]
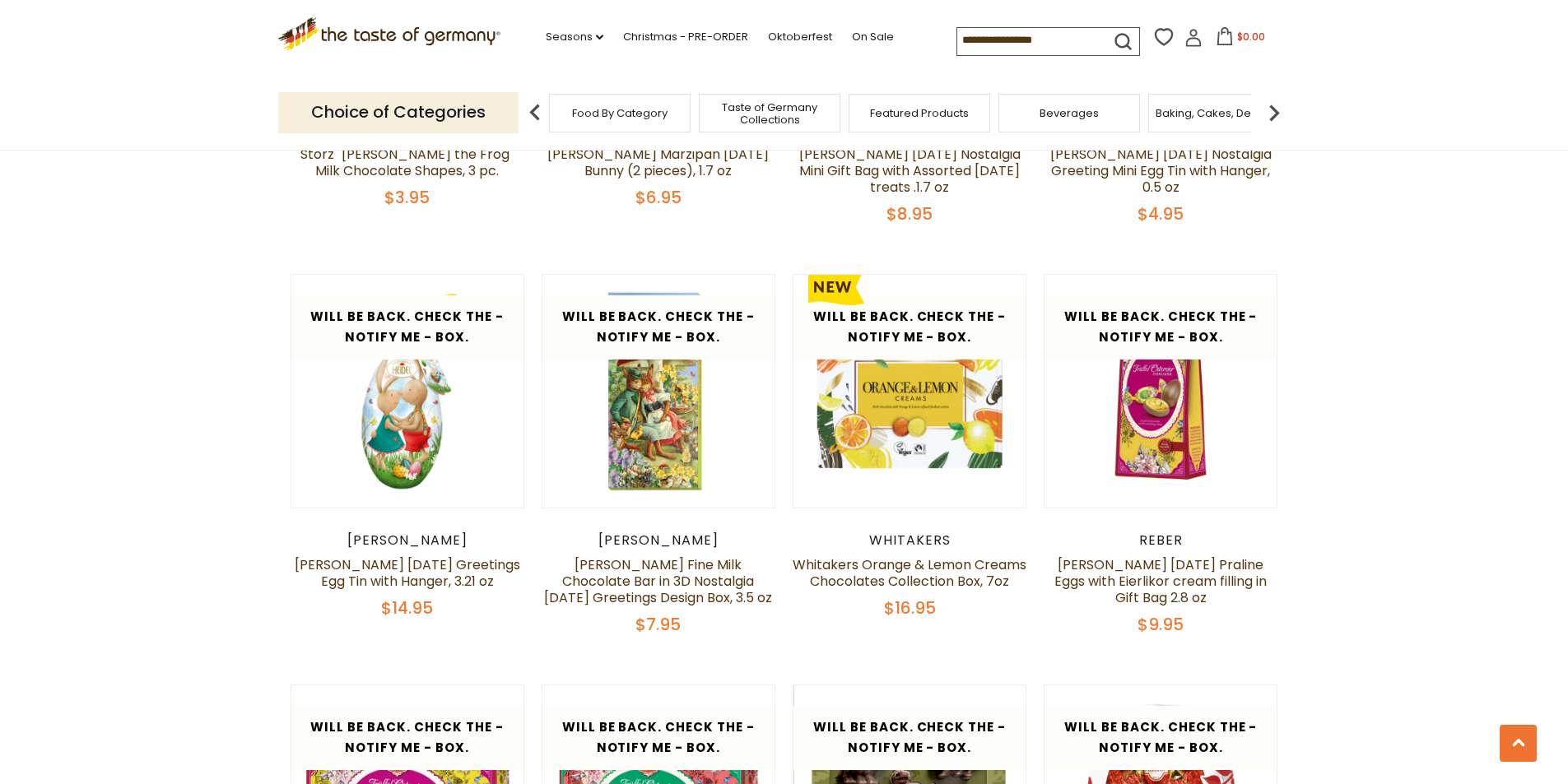
click at [1280, 120] on img at bounding box center [1274, 112] width 33 height 33
click at [1275, 115] on img at bounding box center [1274, 112] width 33 height 33
click at [1275, 113] on img at bounding box center [1274, 112] width 33 height 33
click at [900, 118] on div "Candy" at bounding box center [864, 113] width 142 height 38
click at [616, 114] on span "Baking, Cakes, Desserts" at bounding box center [565, 113] width 128 height 13
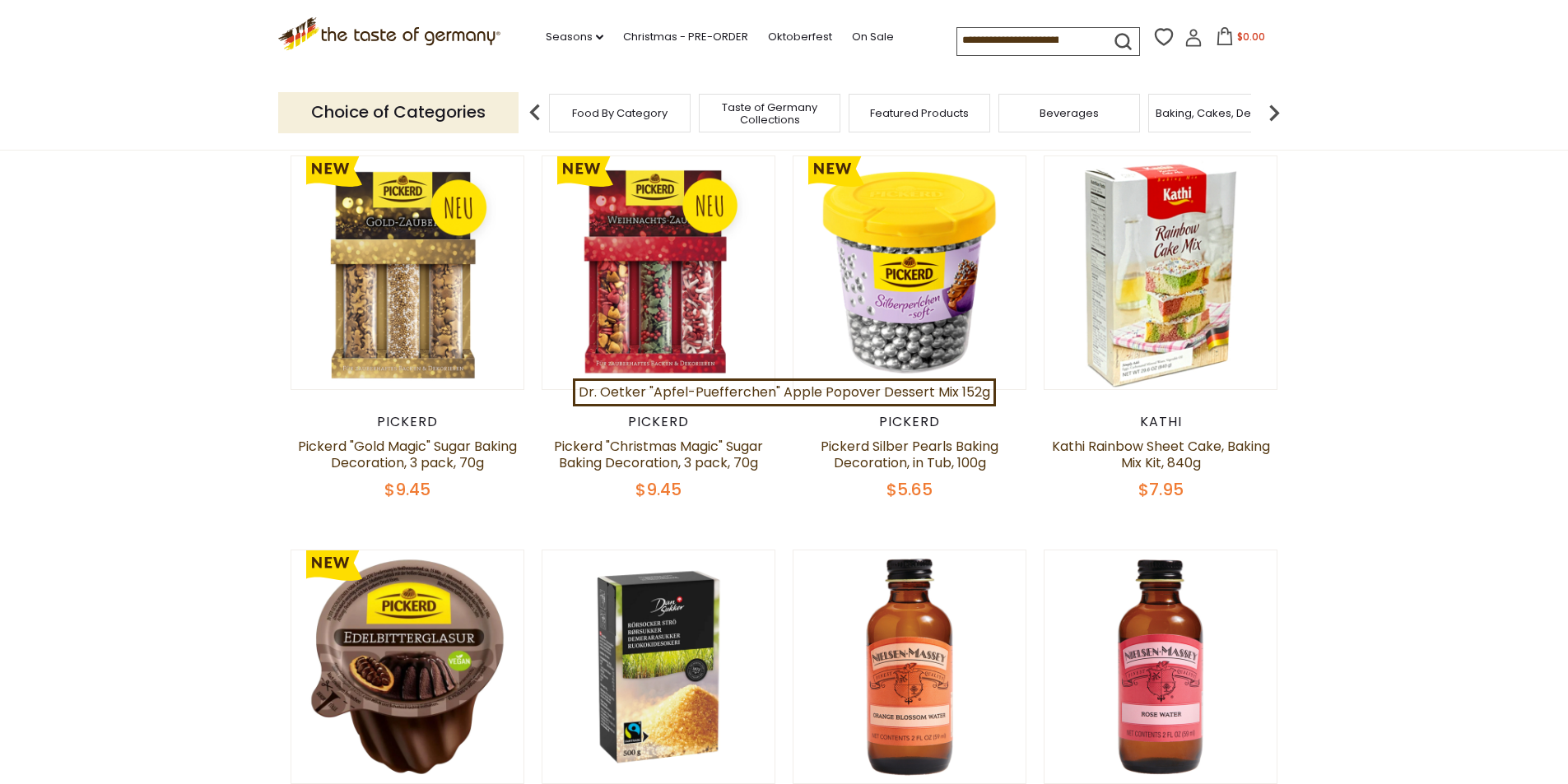
scroll to position [576, 0]
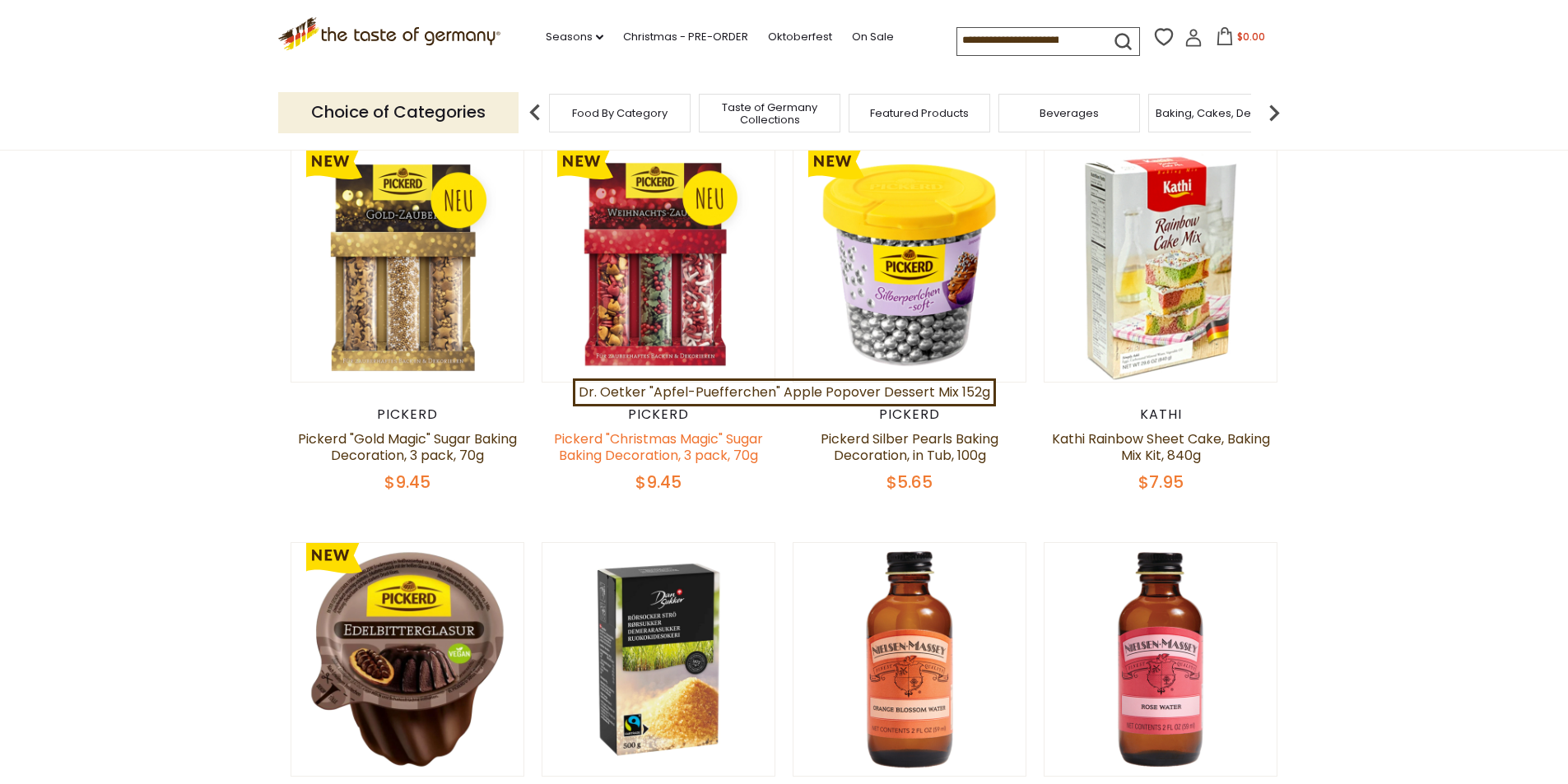
click at [656, 437] on link "Pickerd "Christmas Magic" Sugar Baking Decoration, 3 pack, 70g" at bounding box center [658, 446] width 209 height 36
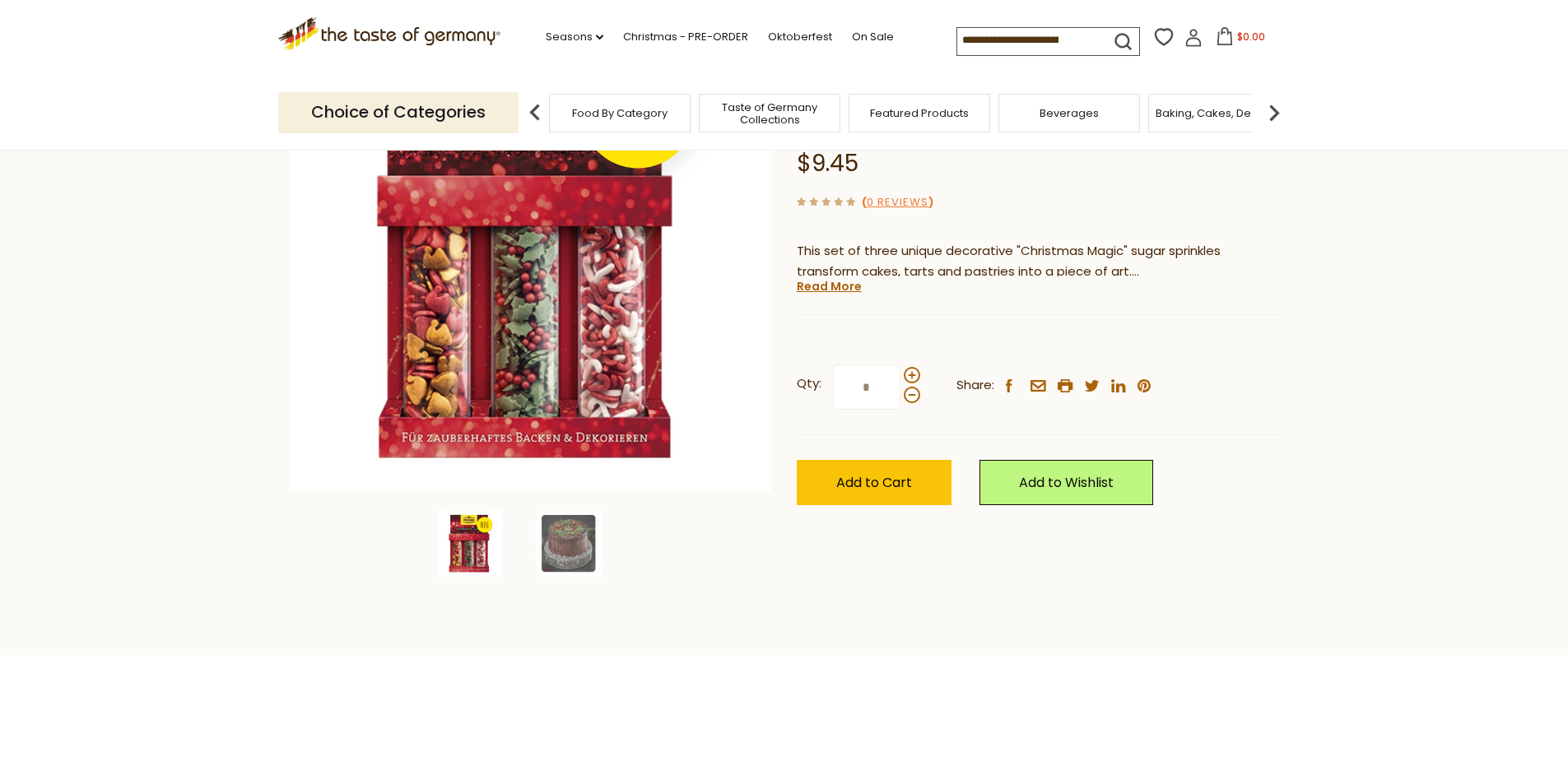
scroll to position [246, 0]
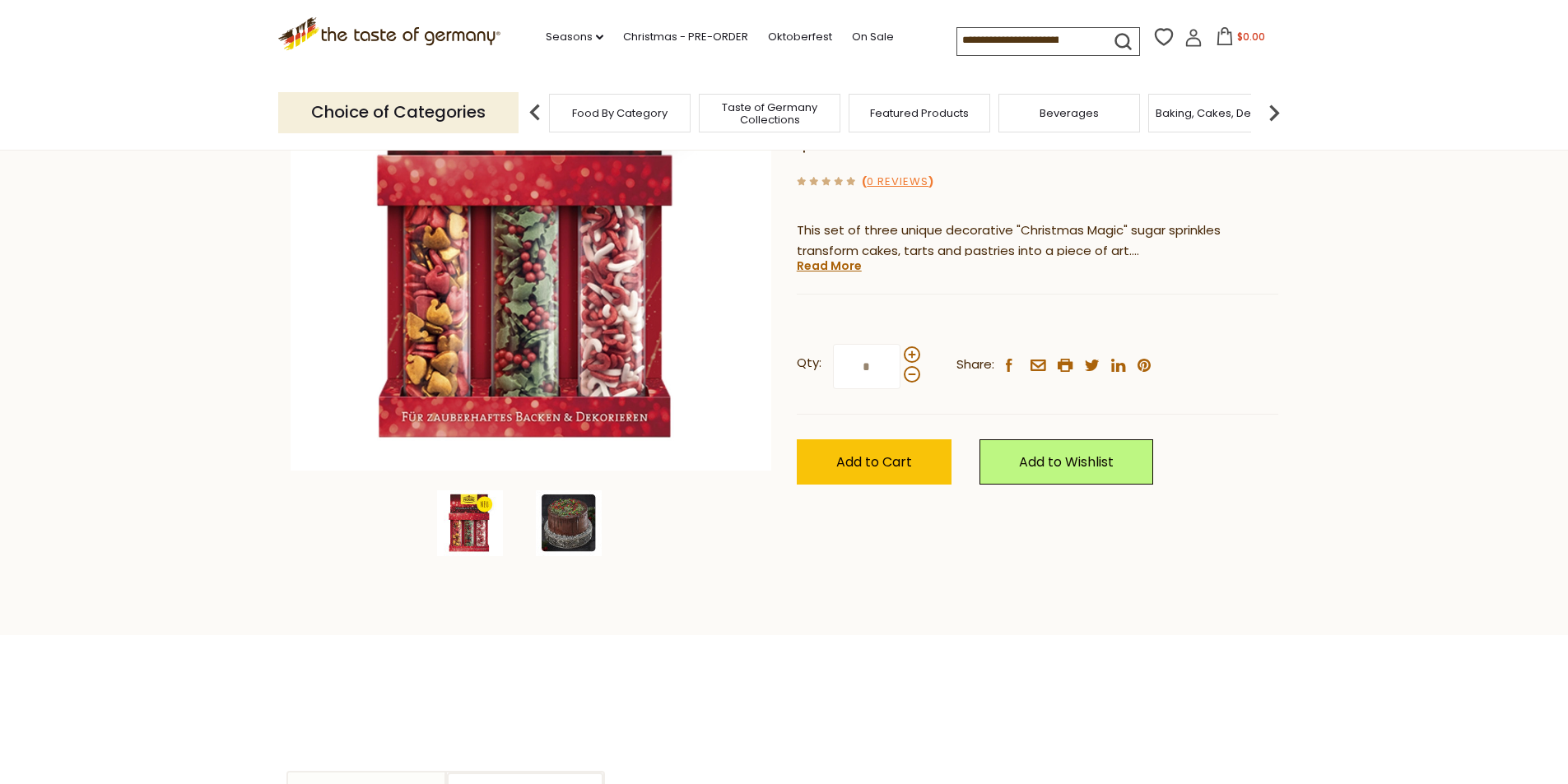
click at [573, 523] on img at bounding box center [569, 523] width 66 height 66
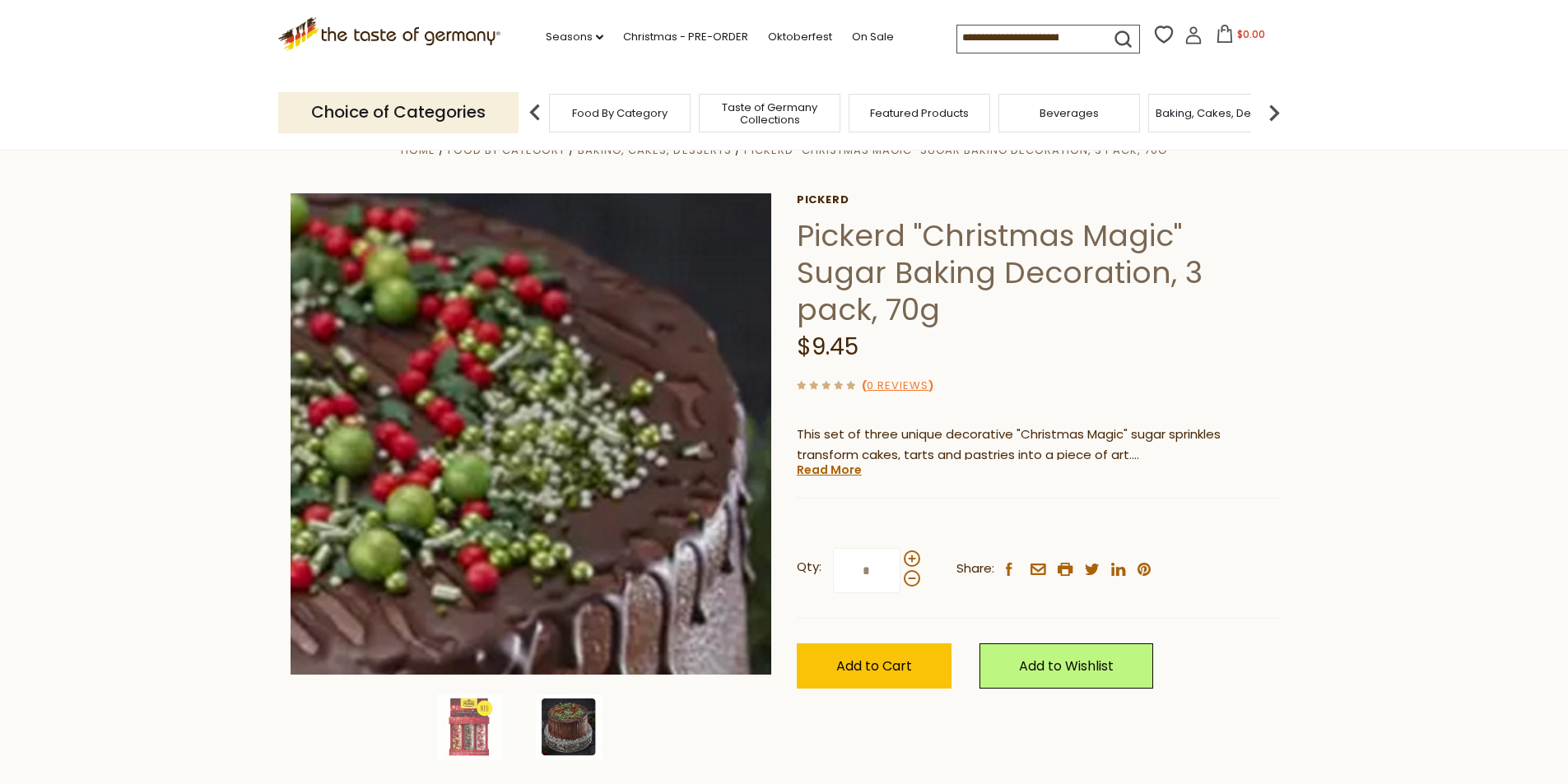
scroll to position [0, 0]
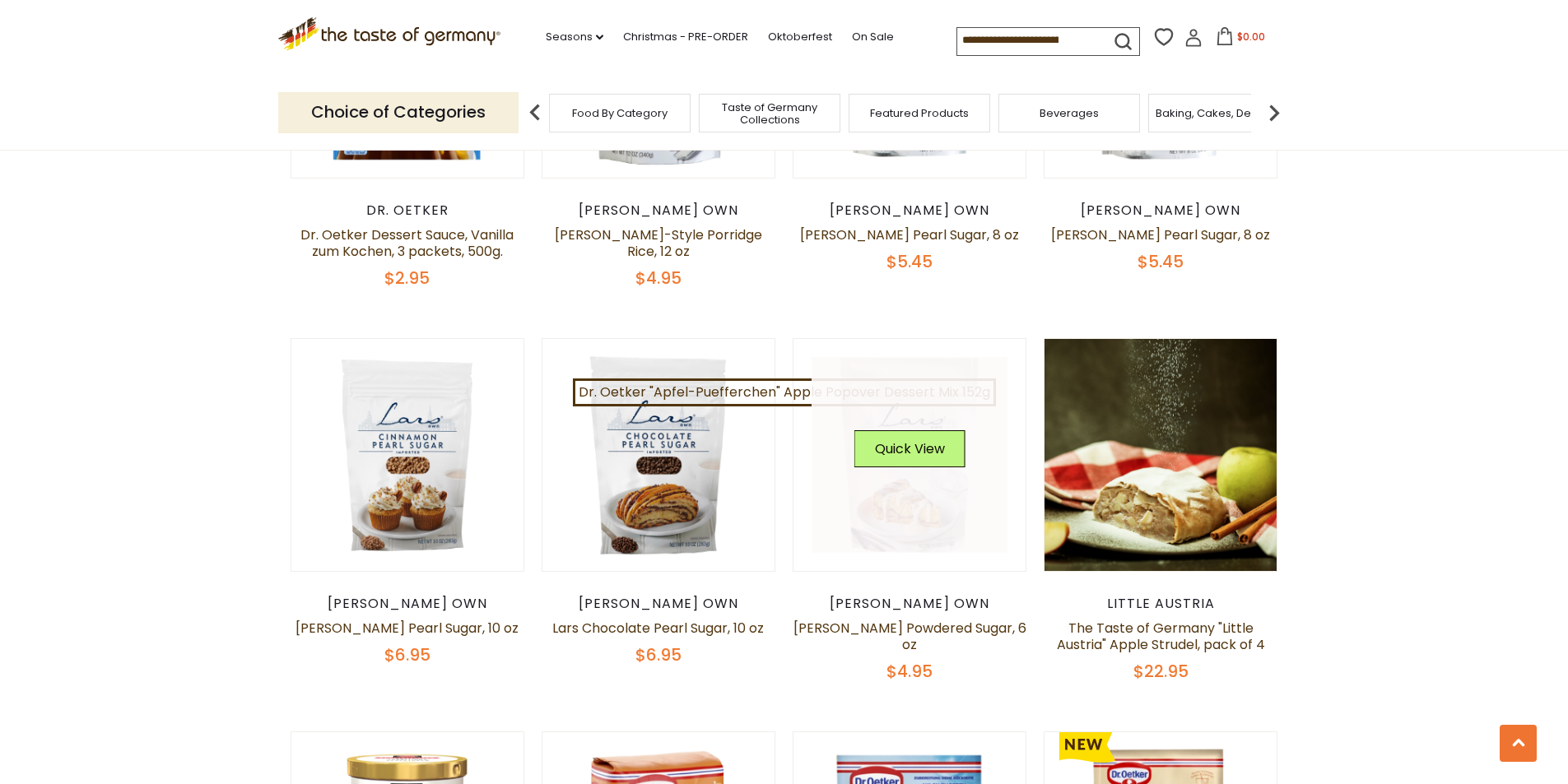
scroll to position [3208, 0]
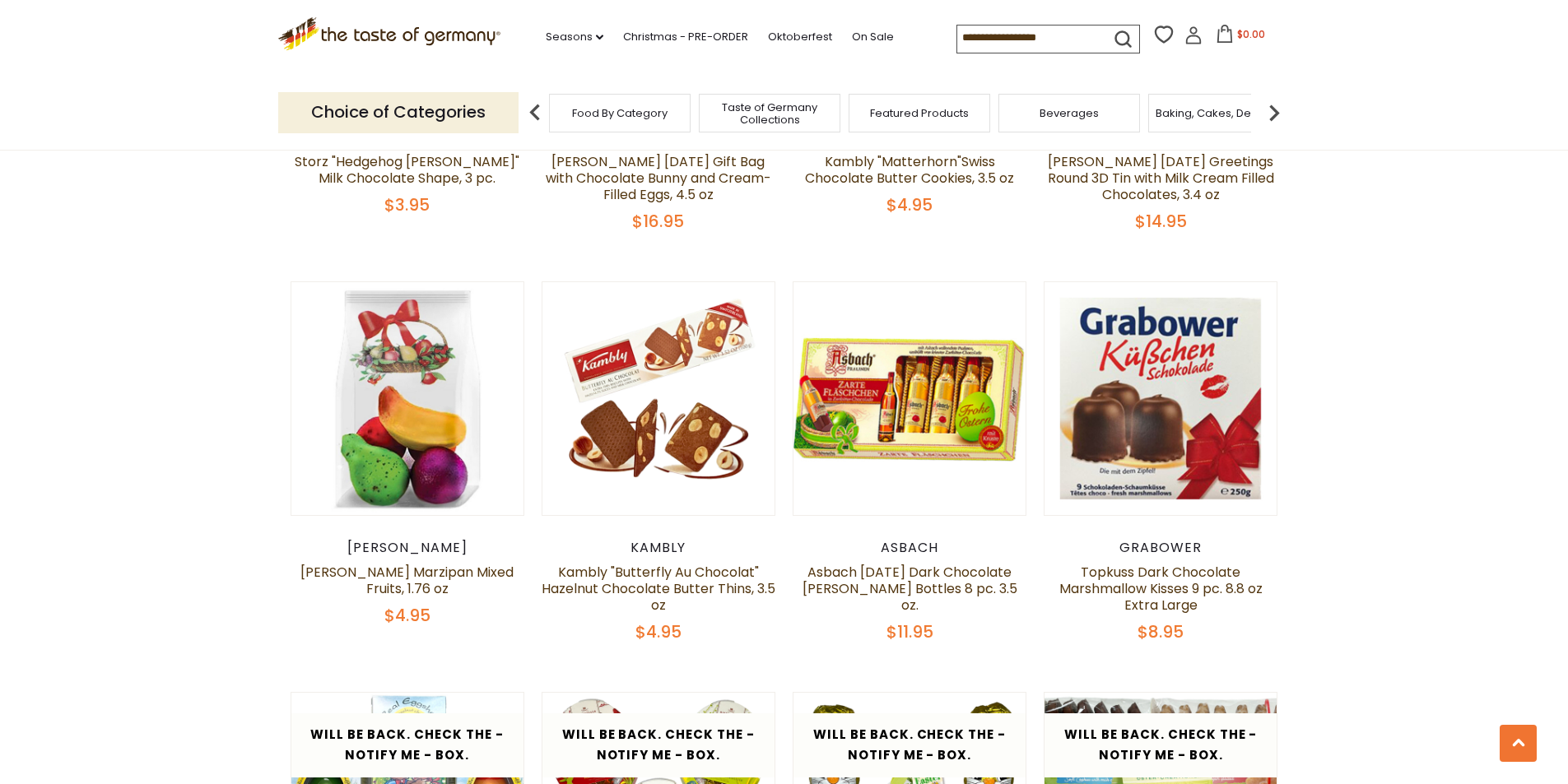
scroll to position [4927, 0]
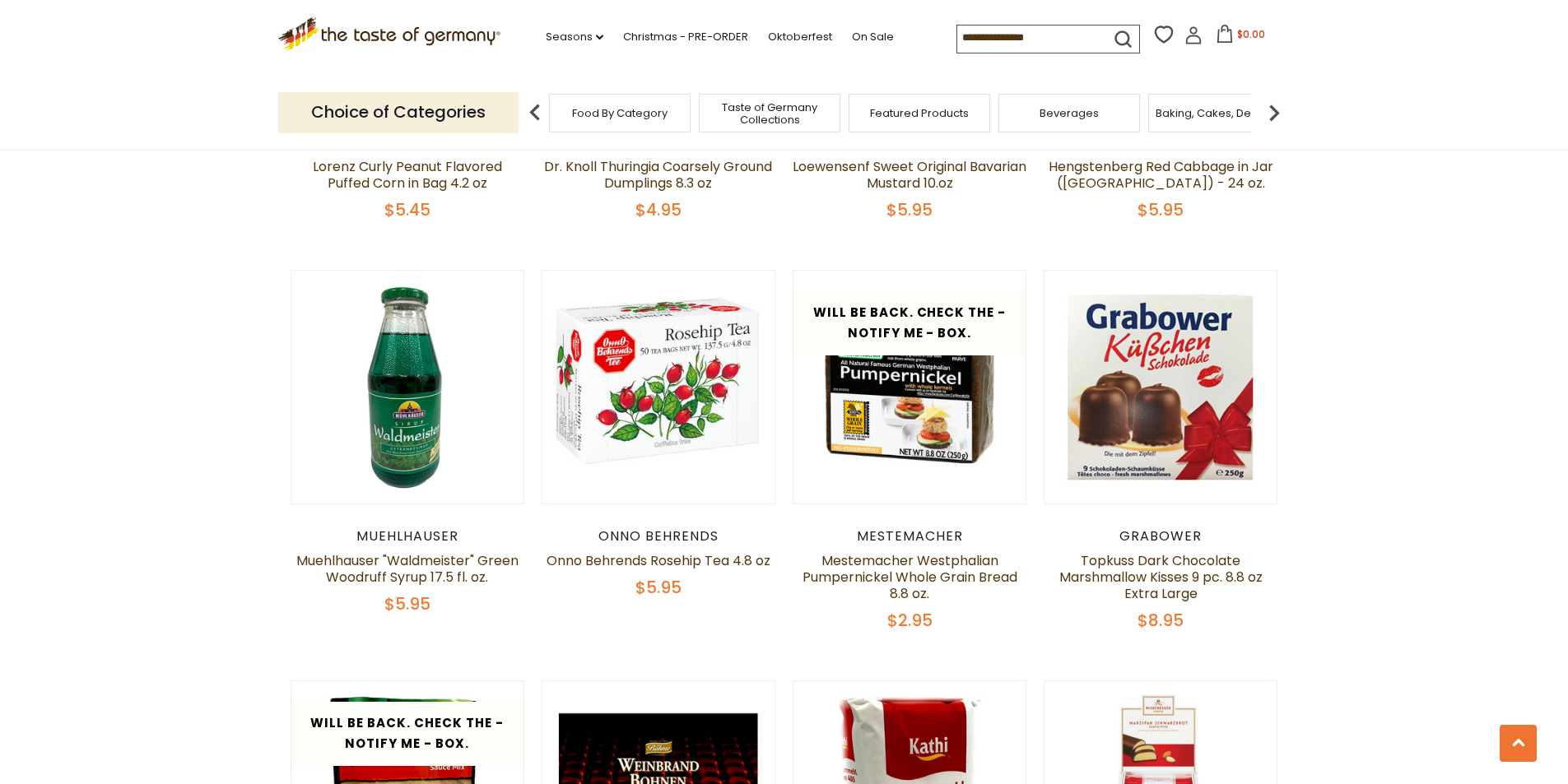
scroll to position [854, 0]
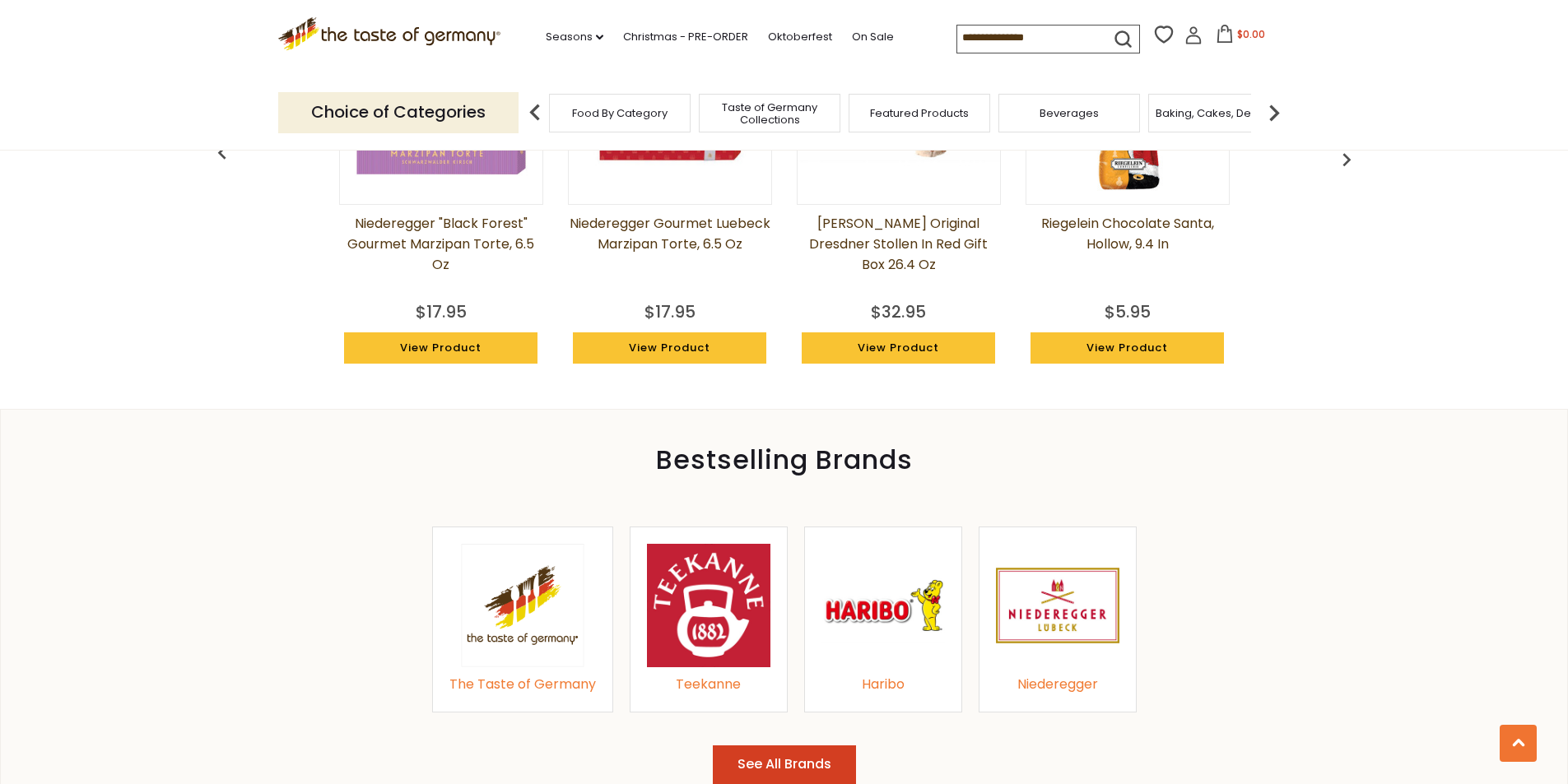
scroll to position [1963, 0]
